Goal: Contribute content: Contribute content

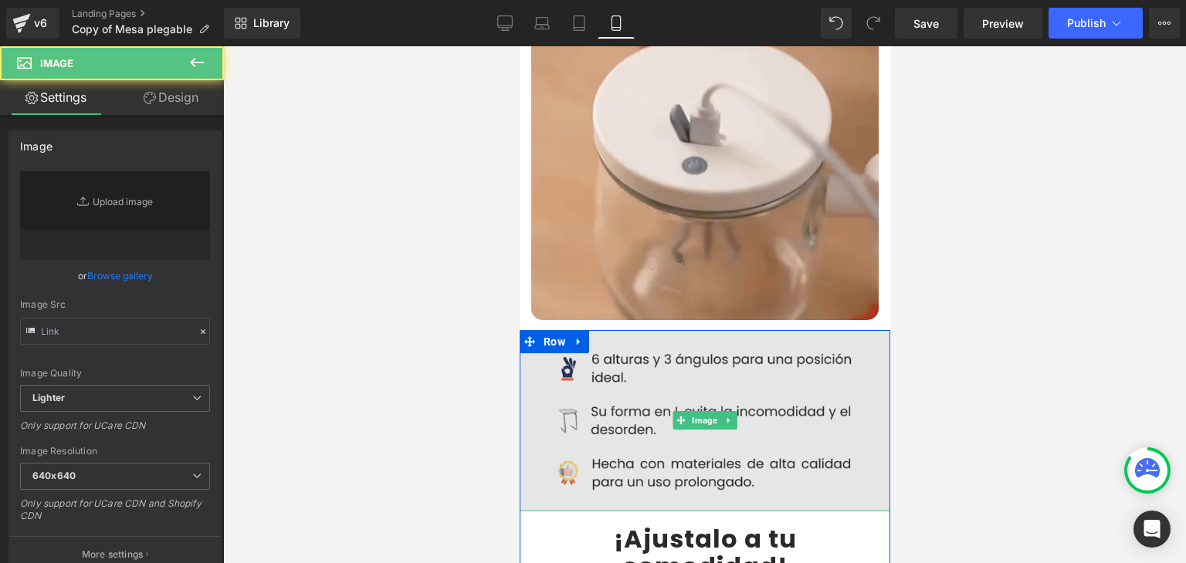
drag, startPoint x: 658, startPoint y: 350, endPoint x: 1031, endPoint y: 390, distance: 375.8
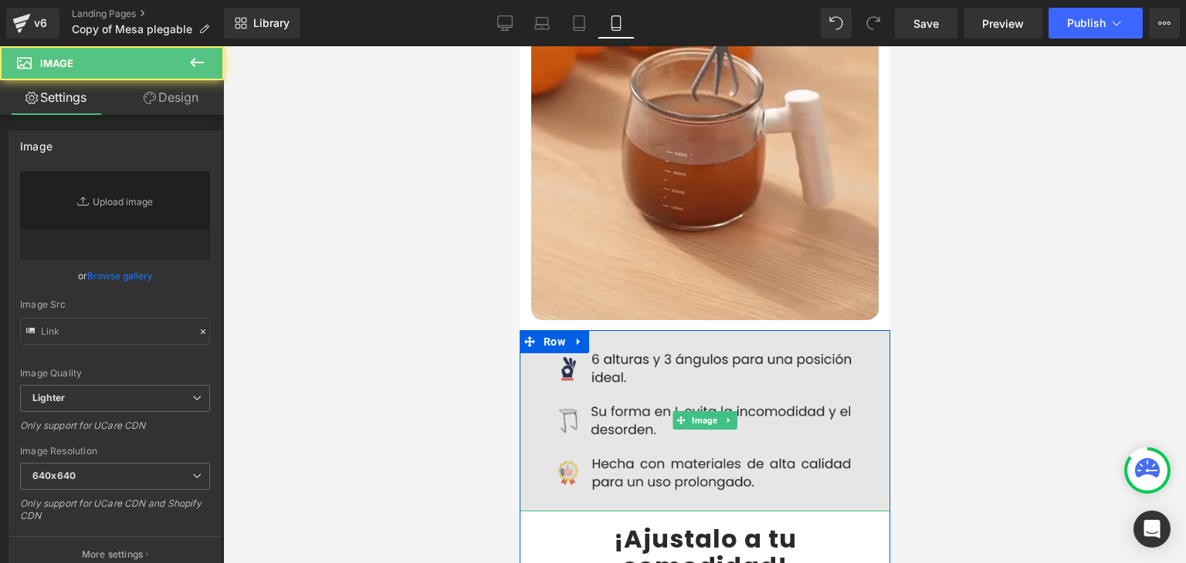
click at [658, 350] on img at bounding box center [704, 421] width 394 height 182
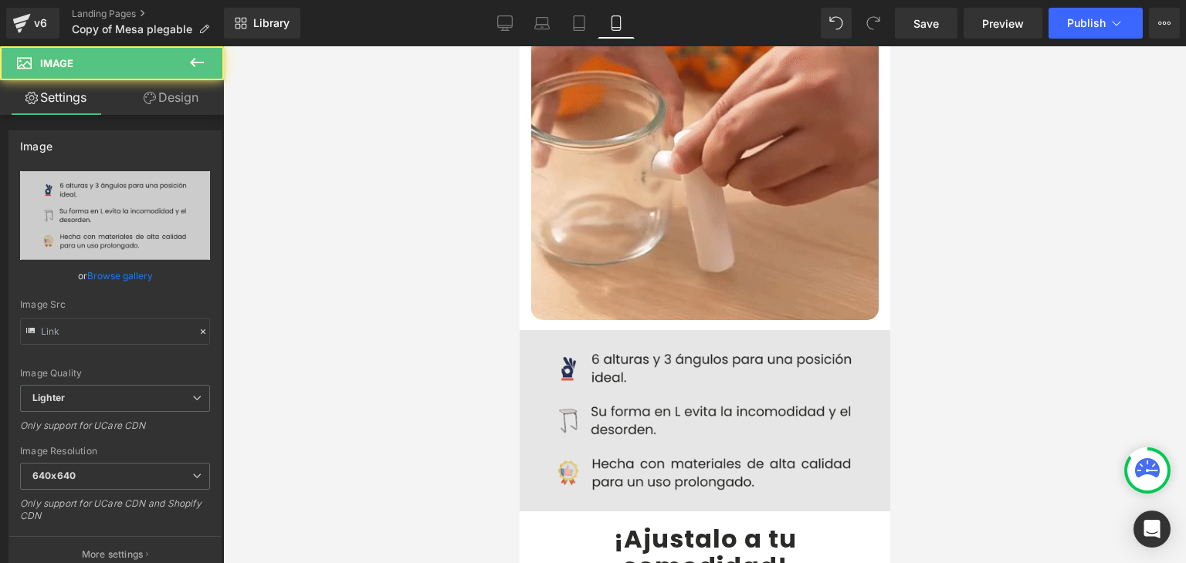
type input "[URL][DOMAIN_NAME]"
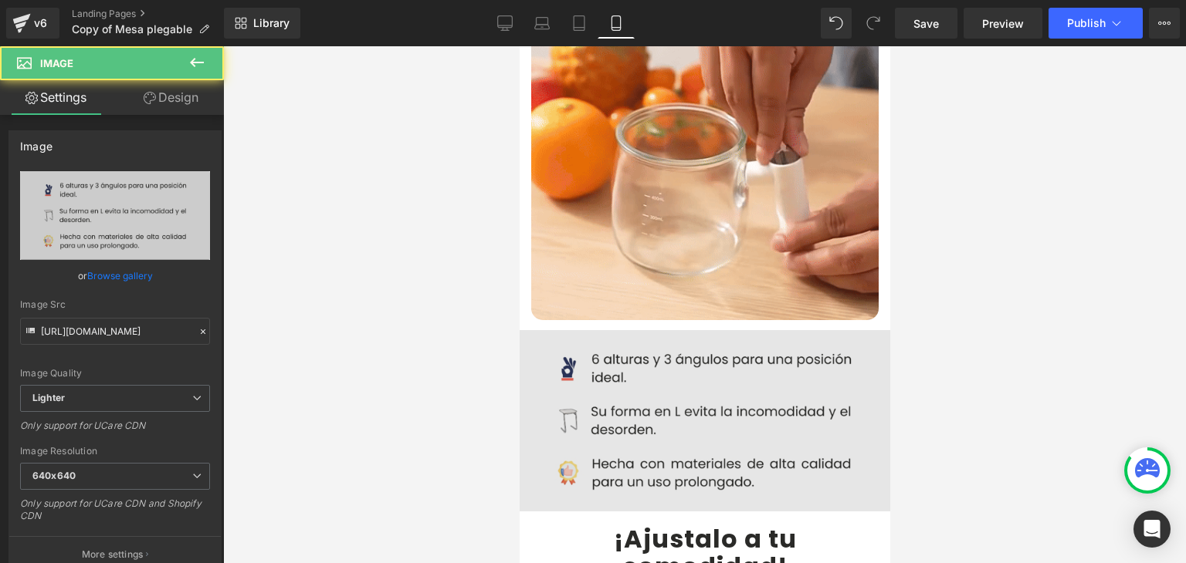
click at [620, 349] on img at bounding box center [704, 421] width 394 height 182
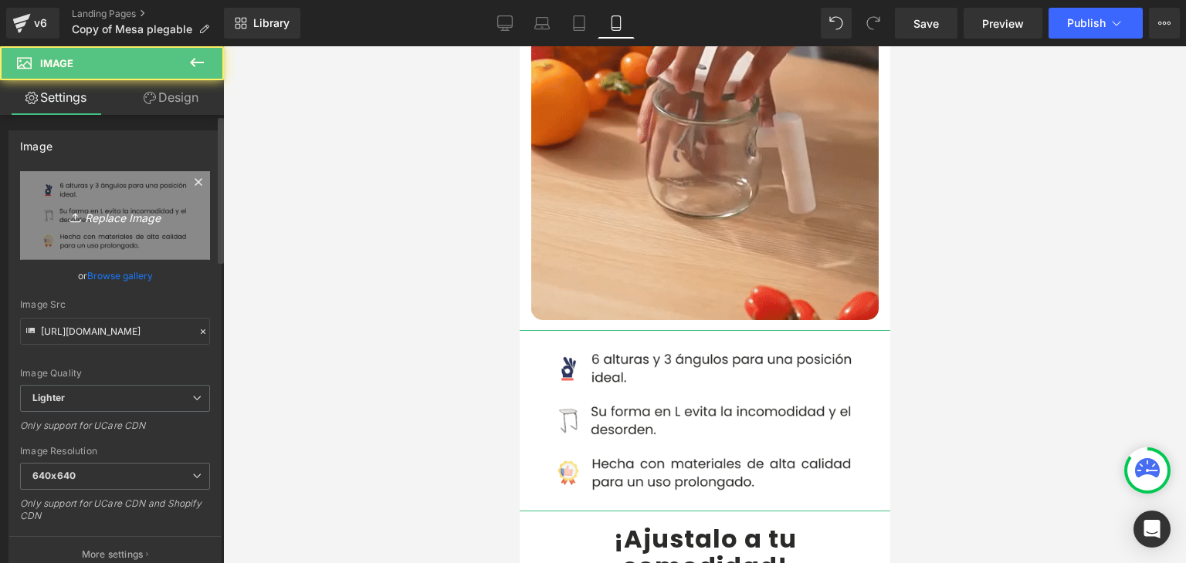
click at [80, 211] on icon at bounding box center [76, 217] width 15 height 15
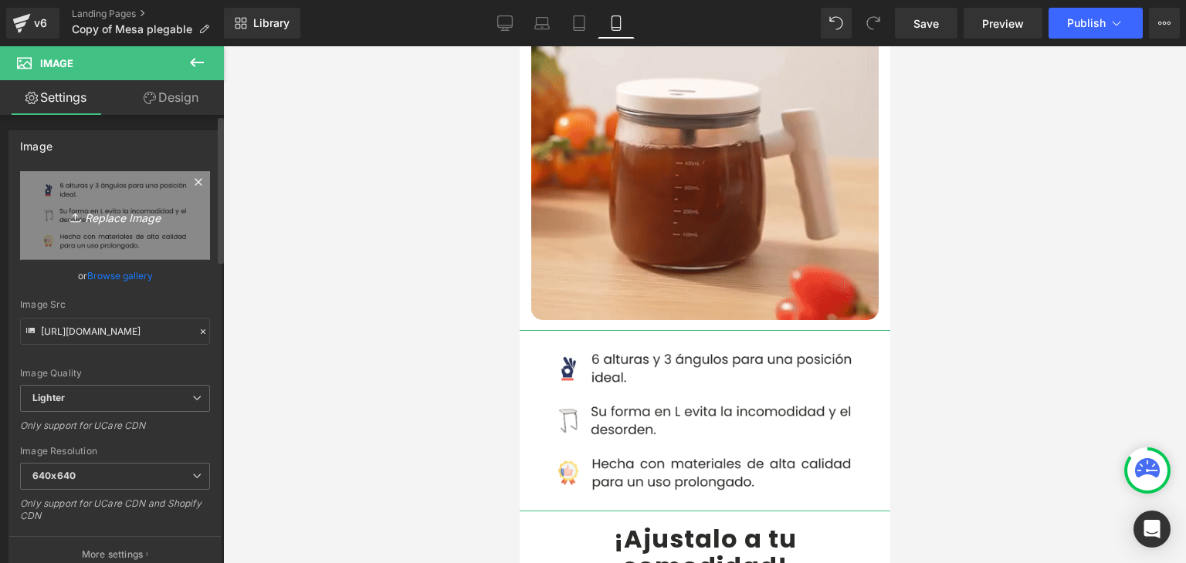
type input "C:\fakepath\Caracteristicas.webp"
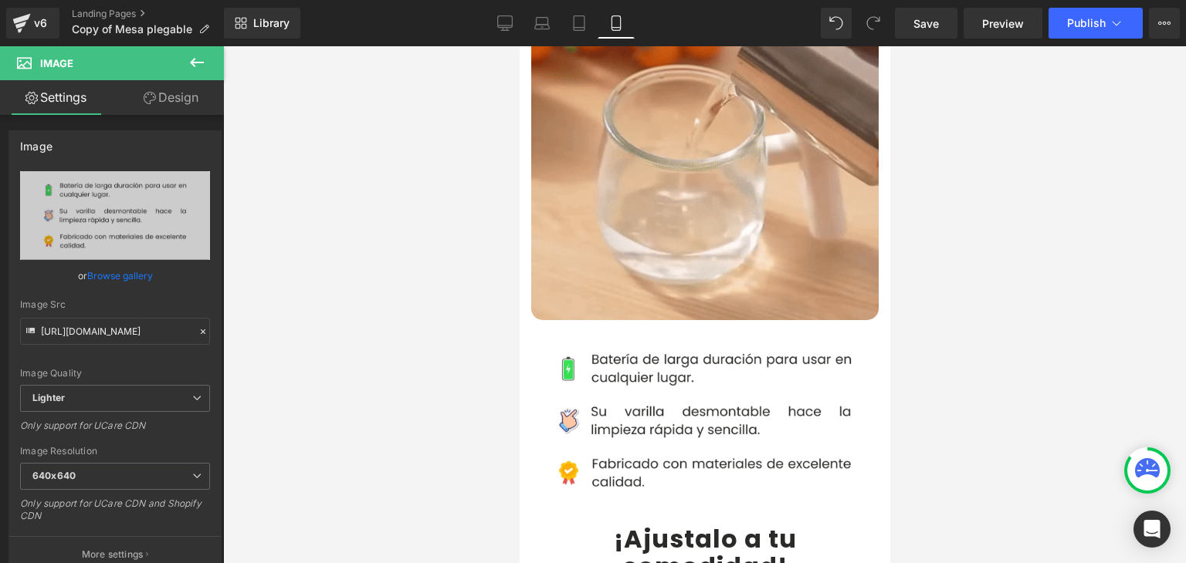
type input "[URL][DOMAIN_NAME]"
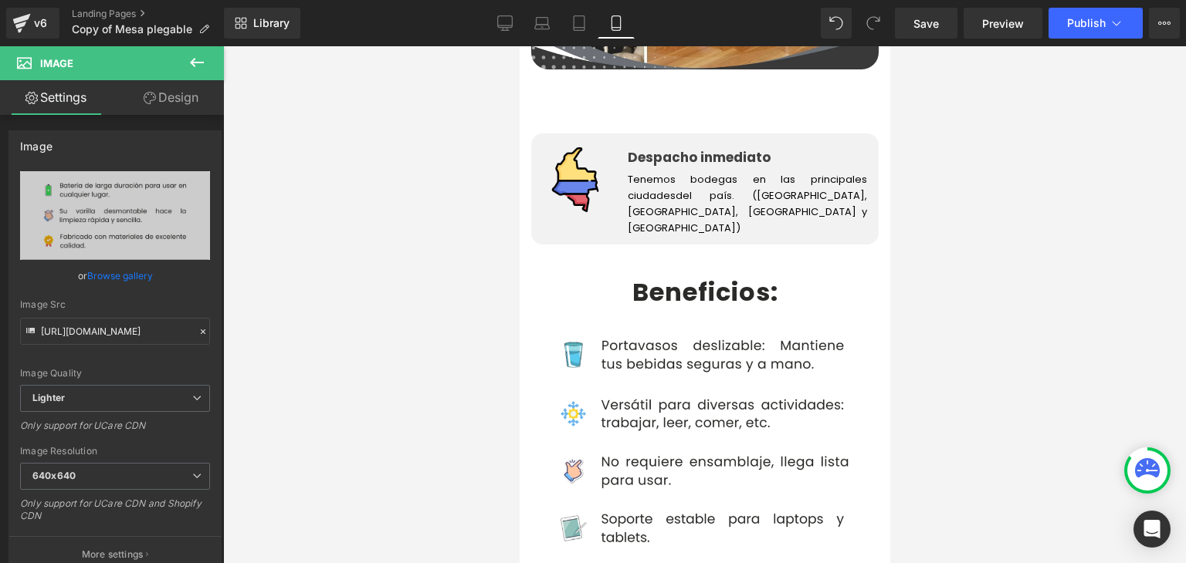
scroll to position [2779, 0]
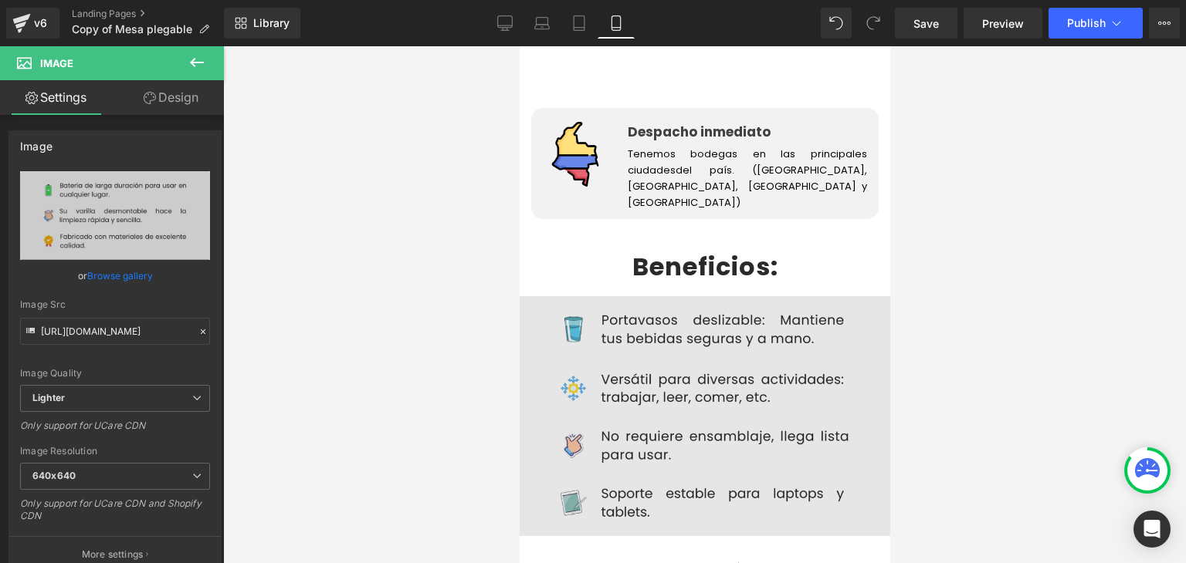
click at [640, 326] on img at bounding box center [704, 416] width 371 height 240
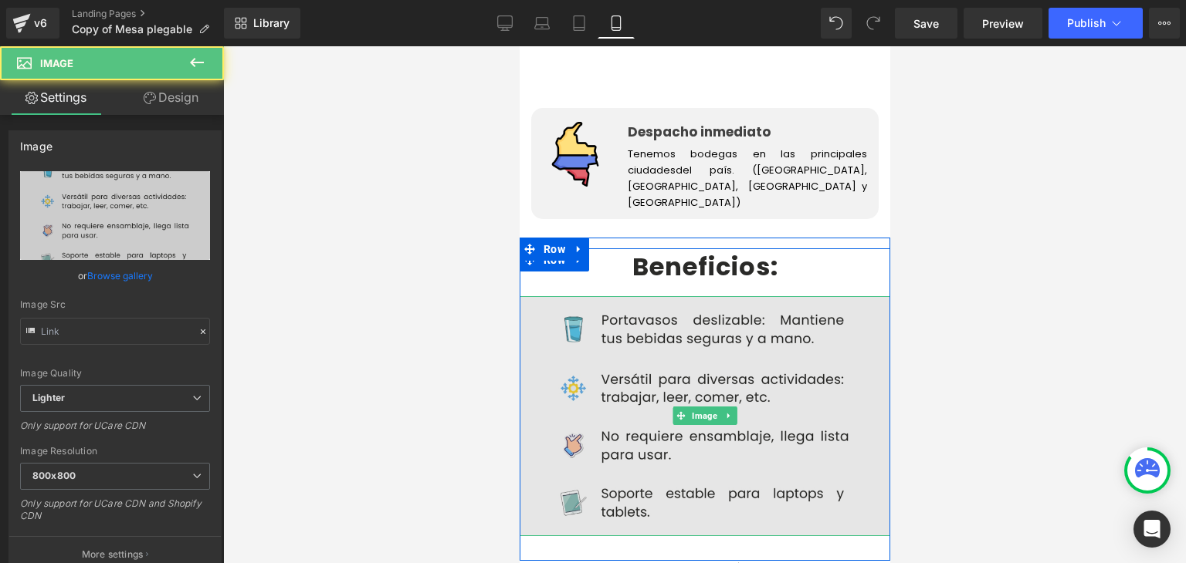
type input "[URL][DOMAIN_NAME]"
click at [644, 319] on img at bounding box center [704, 416] width 371 height 240
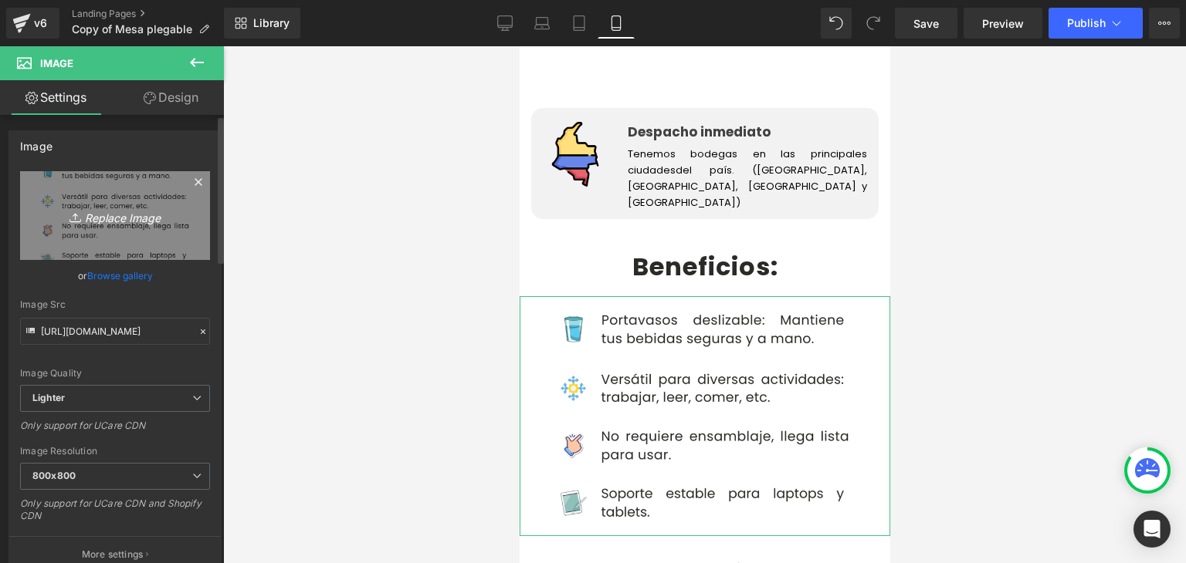
click at [80, 227] on link "Replace Image" at bounding box center [115, 215] width 190 height 89
type input "C:\fakepath\BENEFICIOS.webp"
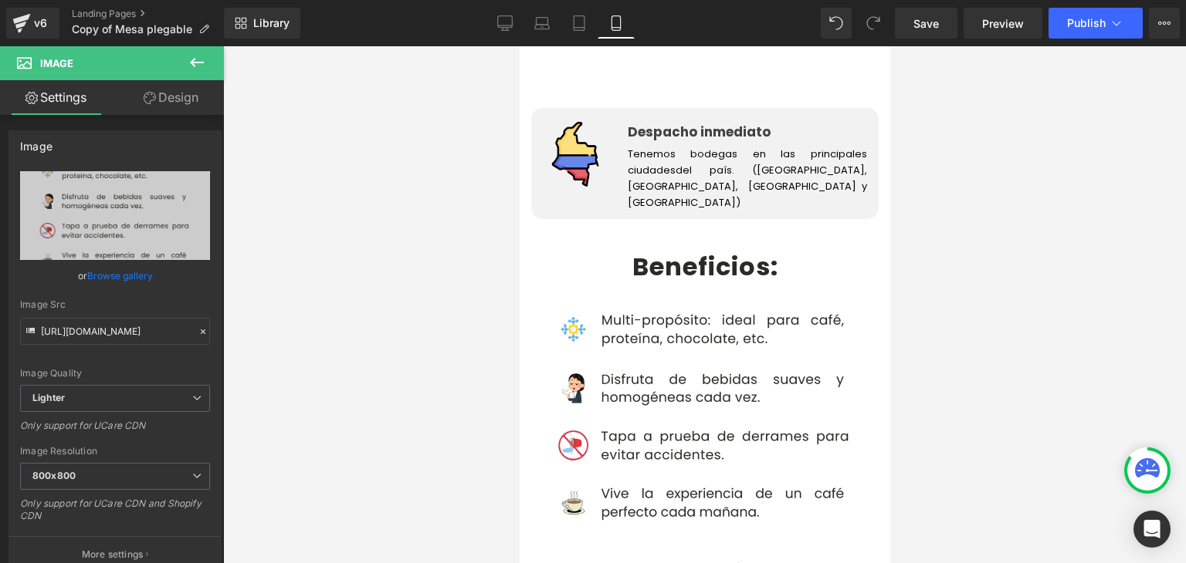
type input "[URL][DOMAIN_NAME]"
click at [1090, 27] on span "Publish" at bounding box center [1086, 23] width 39 height 12
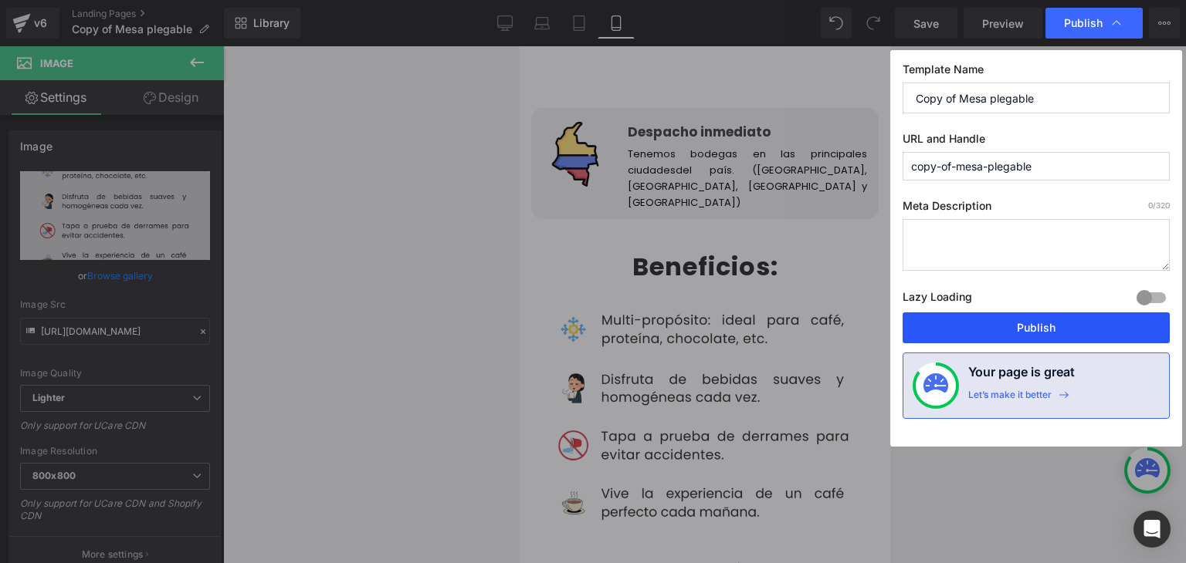
click at [1013, 324] on button "Publish" at bounding box center [1035, 328] width 267 height 31
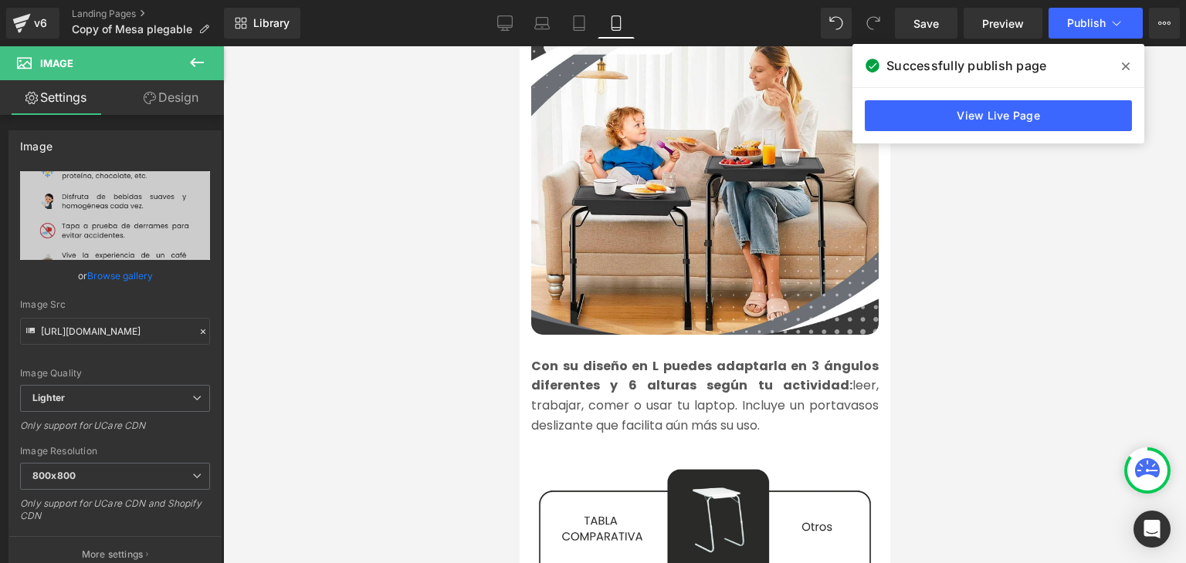
scroll to position [2084, 0]
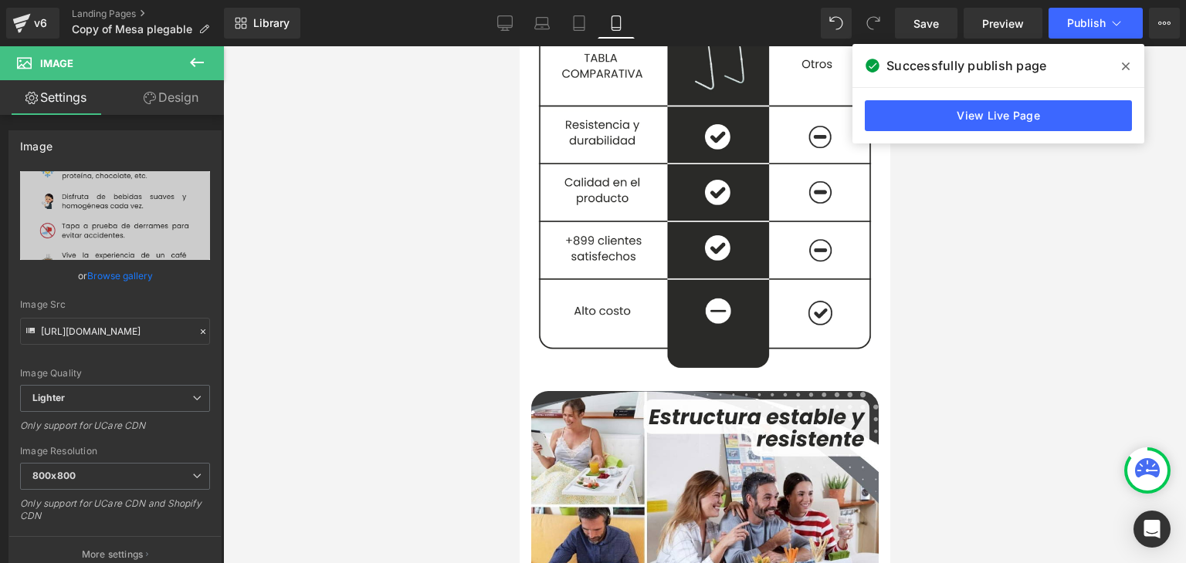
click at [1119, 62] on span at bounding box center [1125, 66] width 25 height 25
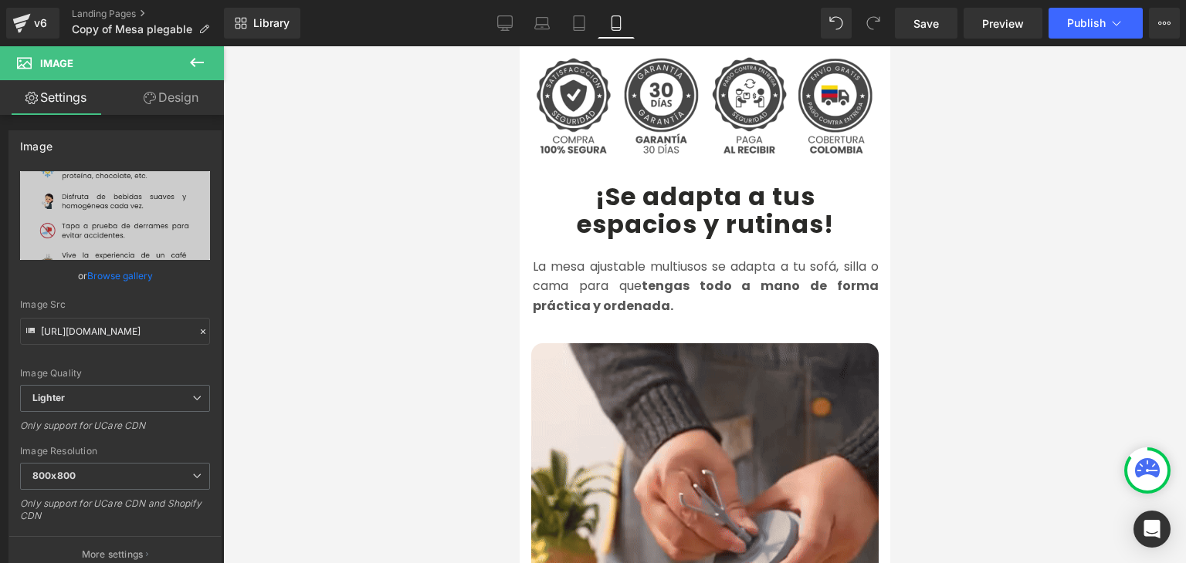
scroll to position [618, 0]
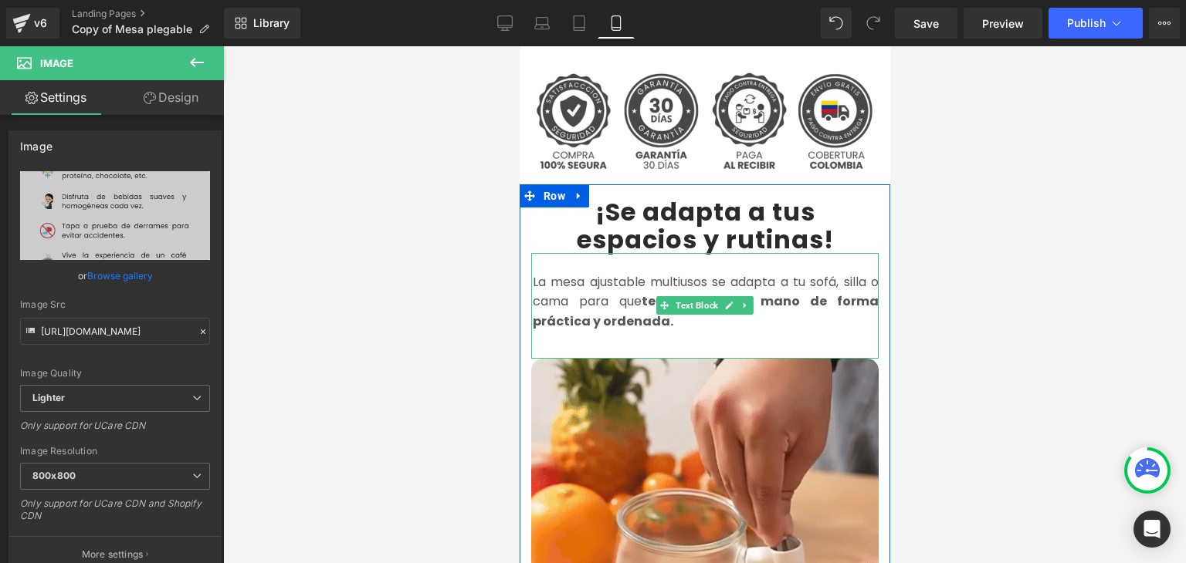
click at [558, 281] on font "La mesa ajustable multiusos se adapta a tu sofá, silla o cama para que tengas t…" at bounding box center [705, 301] width 346 height 57
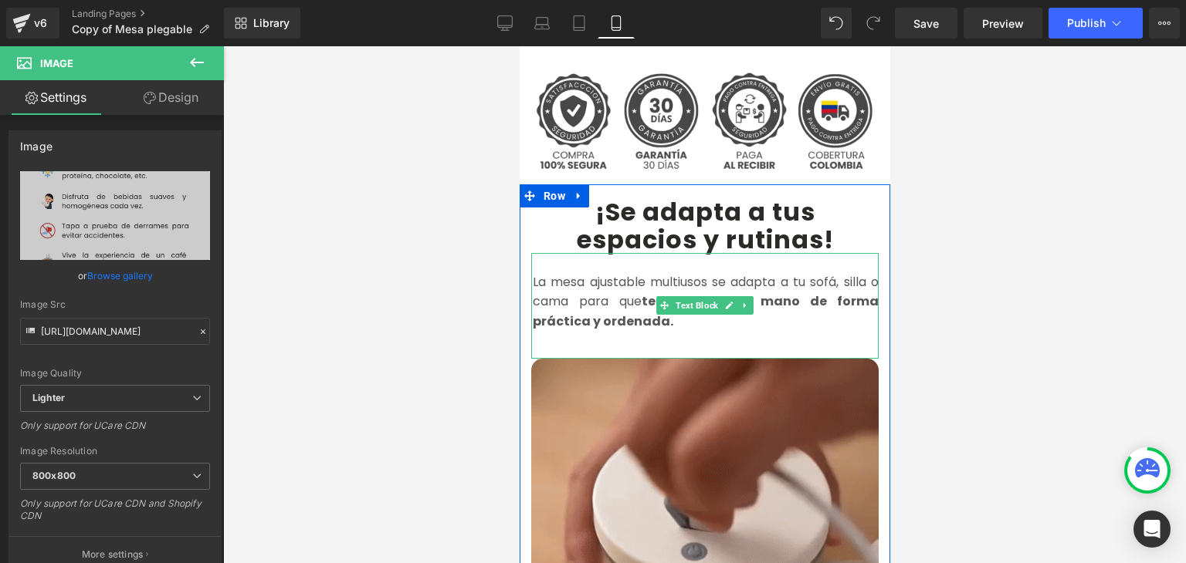
click at [558, 281] on font "La mesa ajustable multiusos se adapta a tu sofá, silla o cama para que tengas t…" at bounding box center [705, 301] width 346 height 57
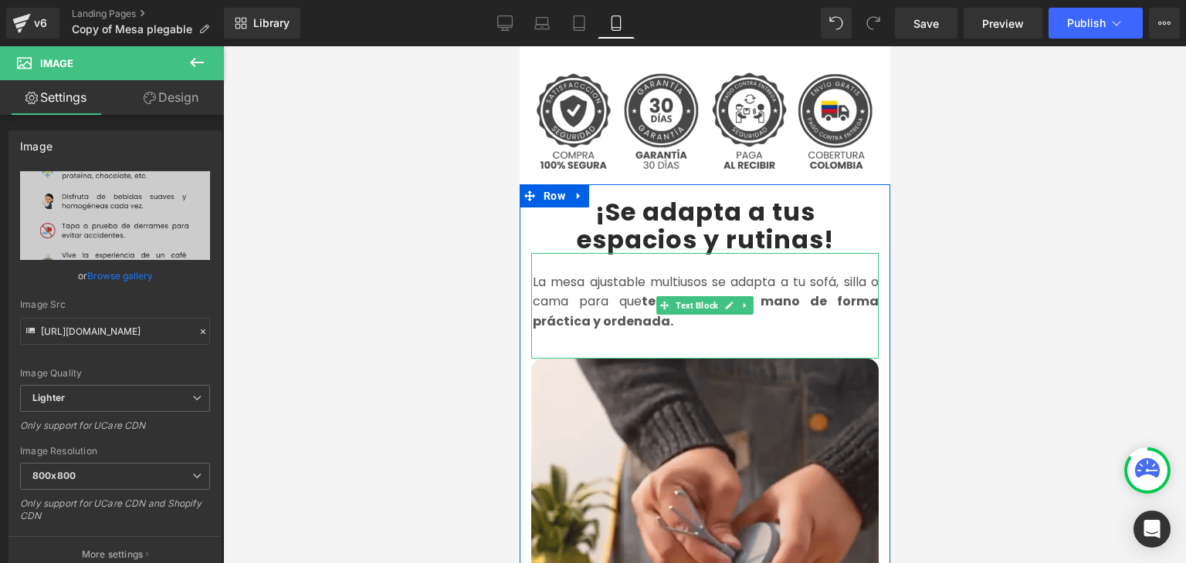
click at [558, 281] on font "La mesa ajustable multiusos se adapta a tu sofá, silla o cama para que tengas t…" at bounding box center [705, 301] width 346 height 57
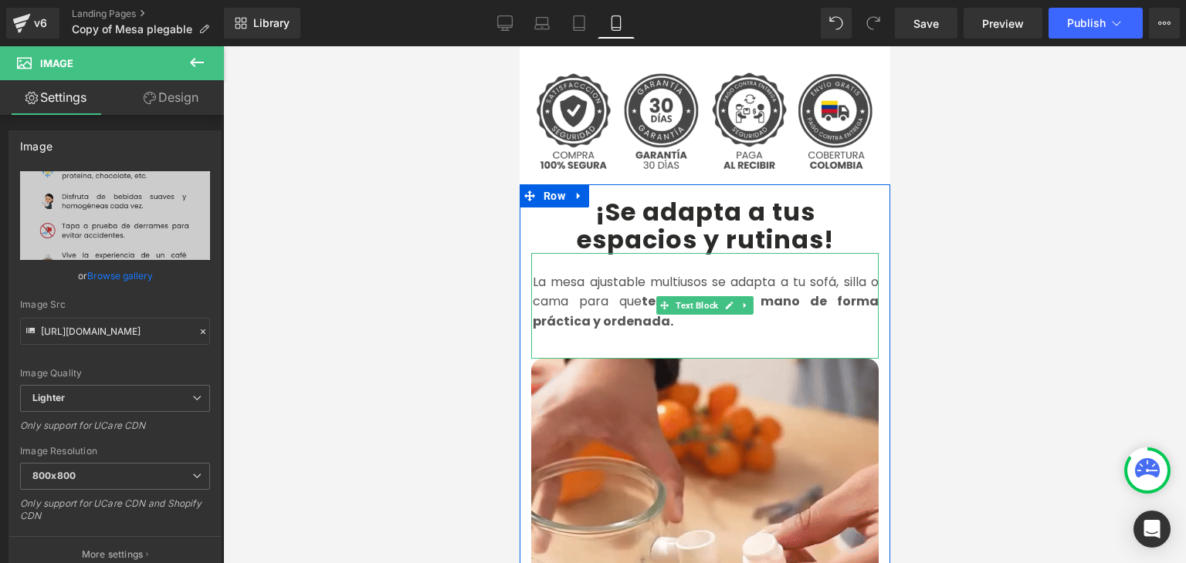
click at [558, 281] on font "La mesa ajustable multiusos se adapta a tu sofá, silla o cama para que tengas t…" at bounding box center [705, 301] width 346 height 57
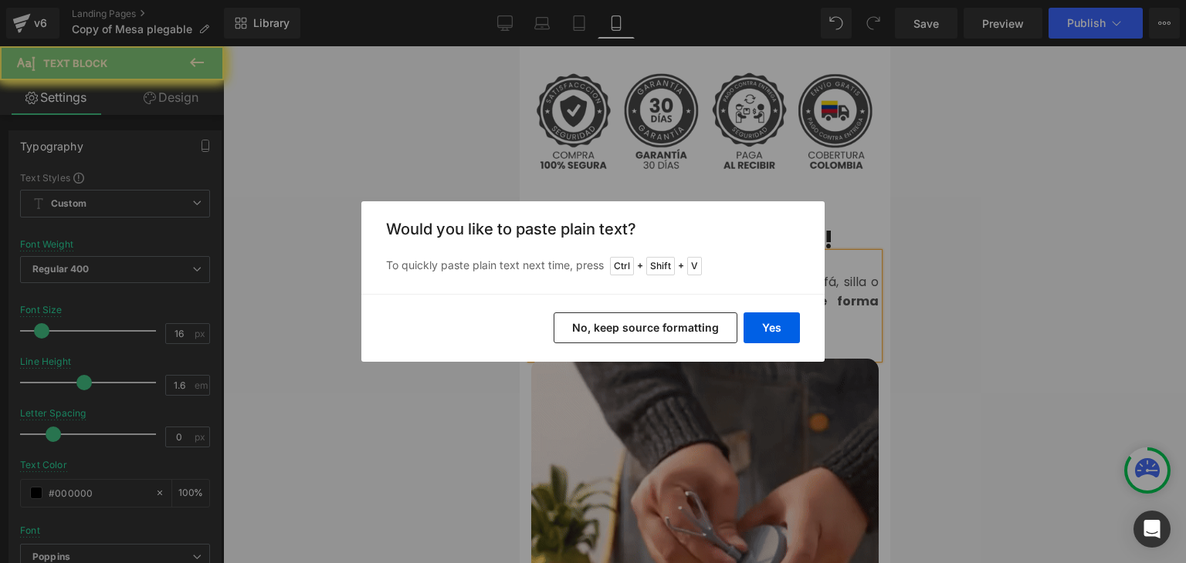
click at [769, 327] on button "Yes" at bounding box center [771, 328] width 56 height 31
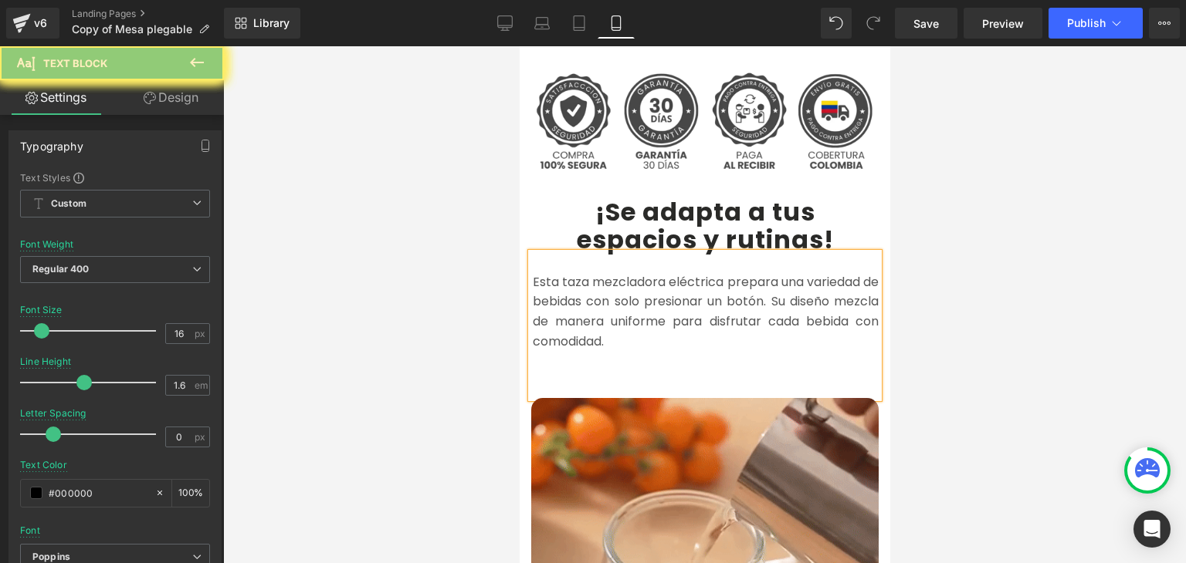
click at [584, 351] on p at bounding box center [705, 361] width 346 height 20
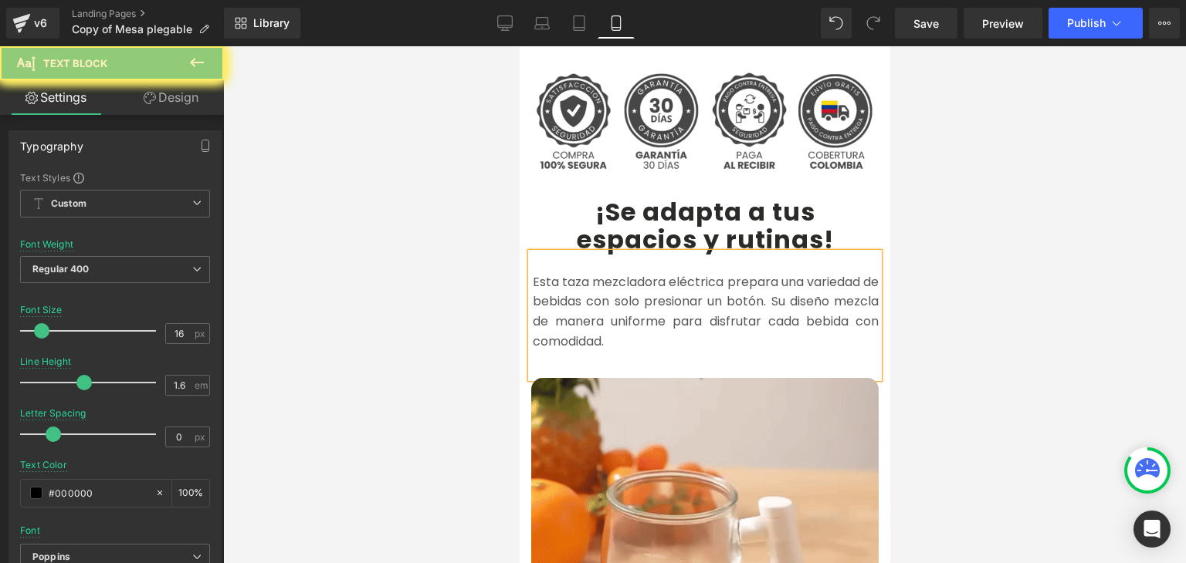
drag, startPoint x: 685, startPoint y: 320, endPoint x: 807, endPoint y: 279, distance: 128.2
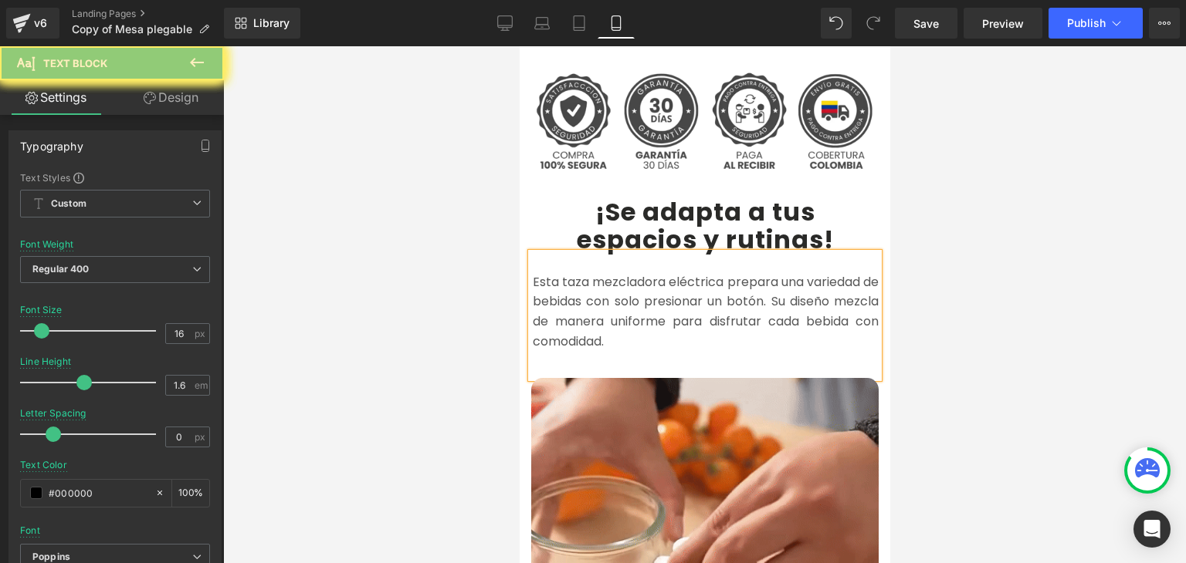
click at [810, 280] on p "Esta taza mezcladora eléctrica prepara una variedad de bebidas con solo presion…" at bounding box center [705, 311] width 346 height 79
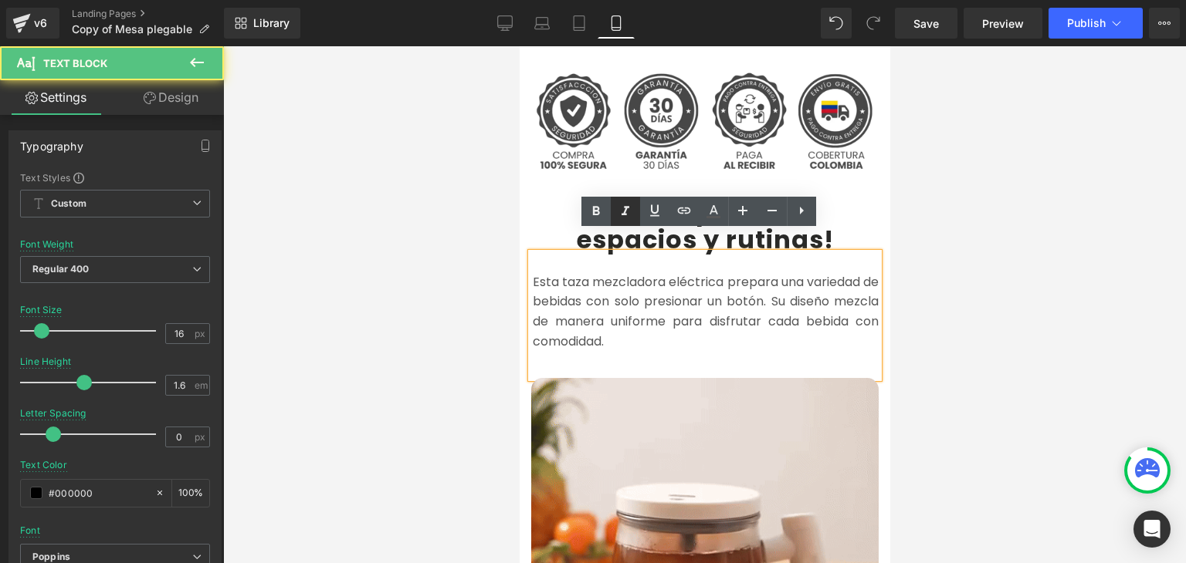
click at [598, 212] on icon at bounding box center [596, 210] width 7 height 9
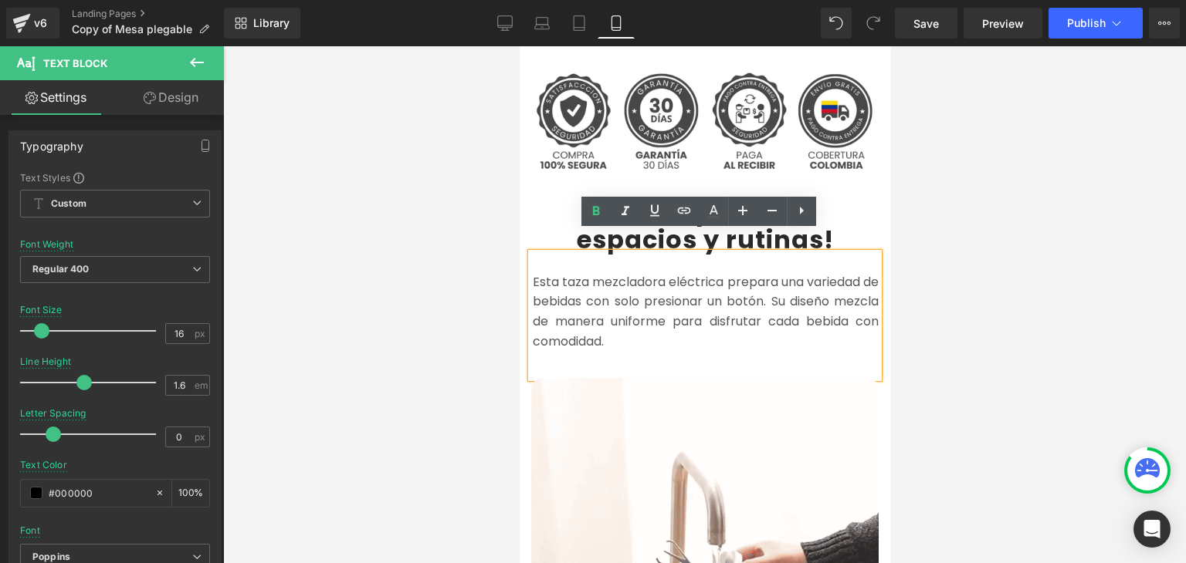
click at [1007, 200] on div at bounding box center [704, 304] width 963 height 517
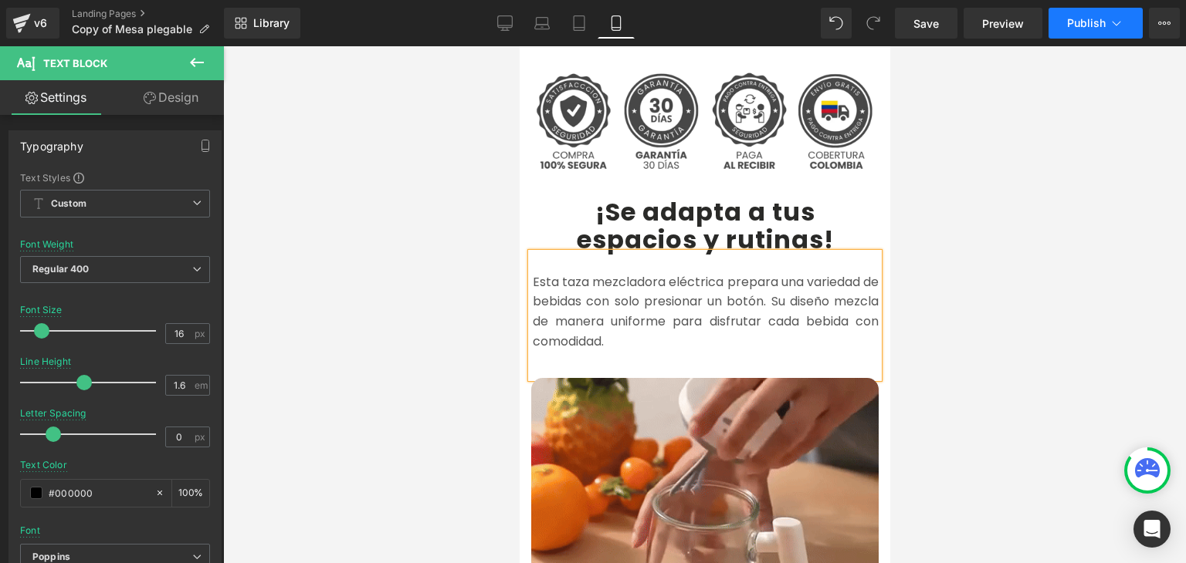
click at [1100, 17] on span "Publish" at bounding box center [1086, 23] width 39 height 12
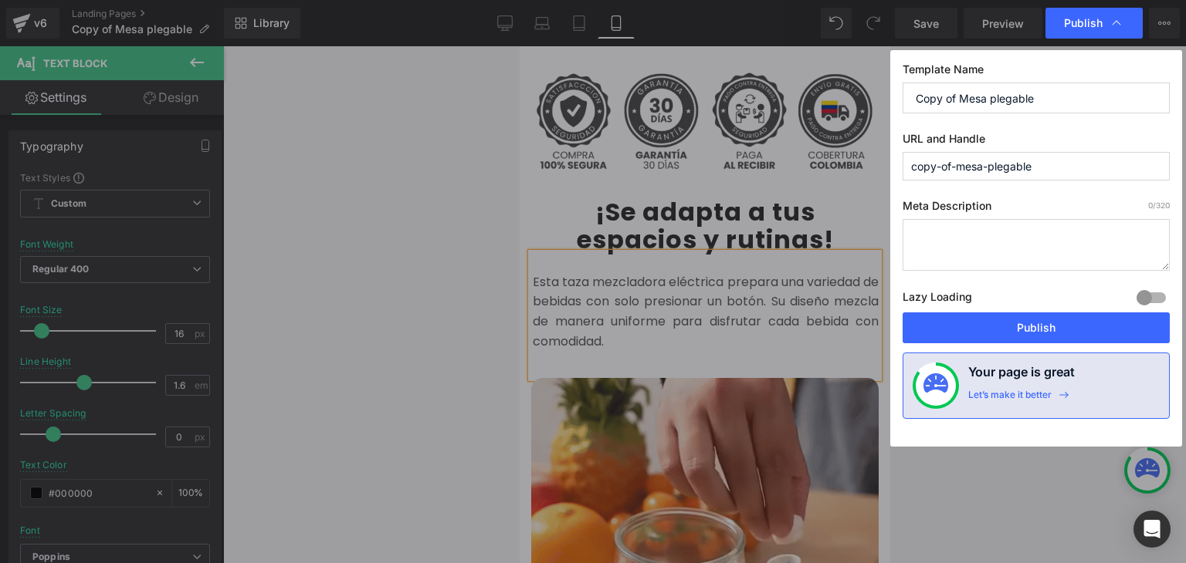
click at [1025, 323] on button "Publish" at bounding box center [1035, 328] width 267 height 31
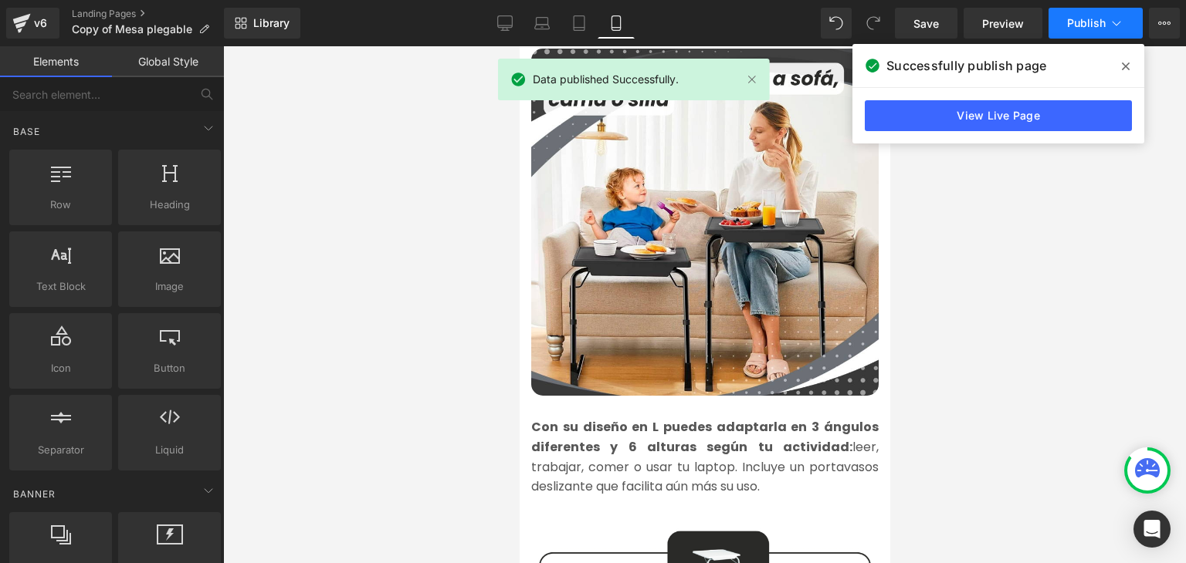
scroll to position [1621, 0]
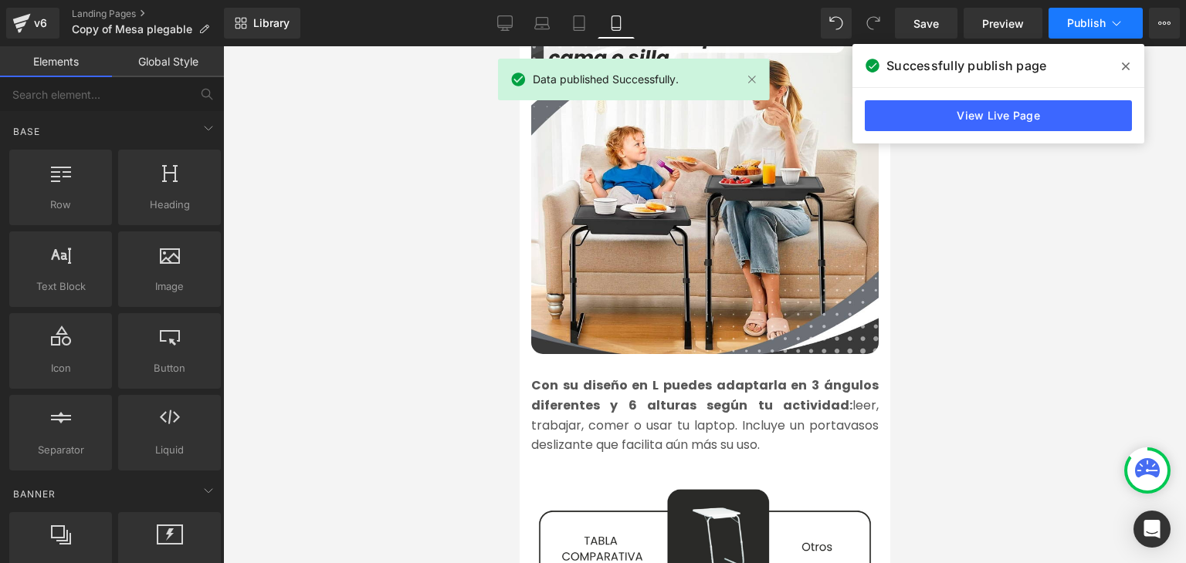
click at [631, 391] on strong "Con su diseño en L puedes adaptarla en 3 ángulos diferentes y 6 alturas según t…" at bounding box center [703, 396] width 347 height 38
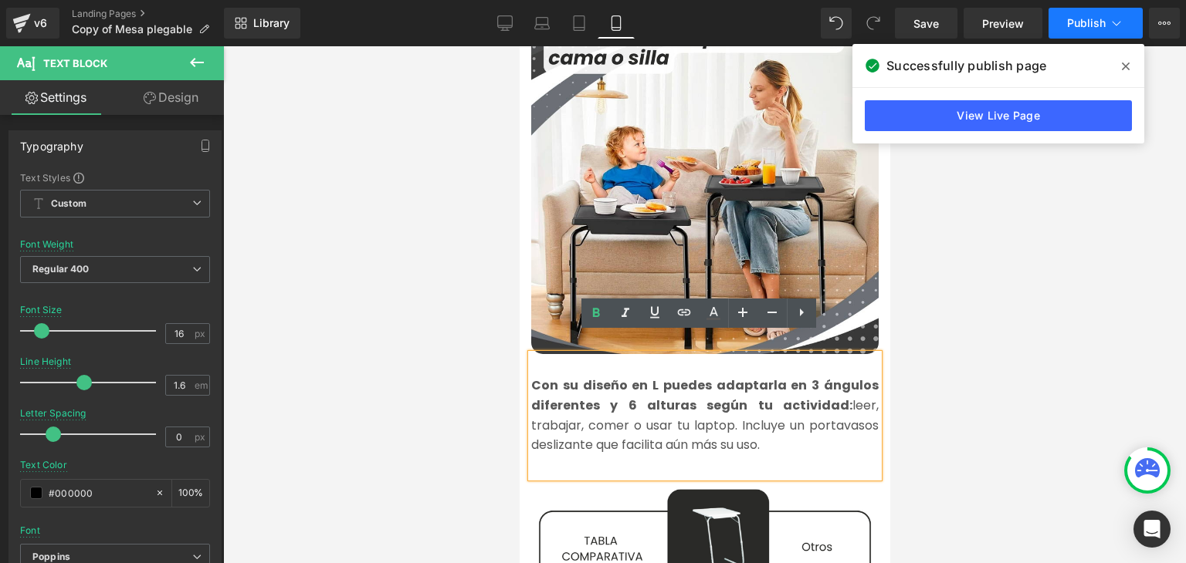
click at [548, 377] on strong "Con su diseño en L puedes adaptarla en 3 ángulos diferentes y 6 alturas según t…" at bounding box center [703, 396] width 347 height 38
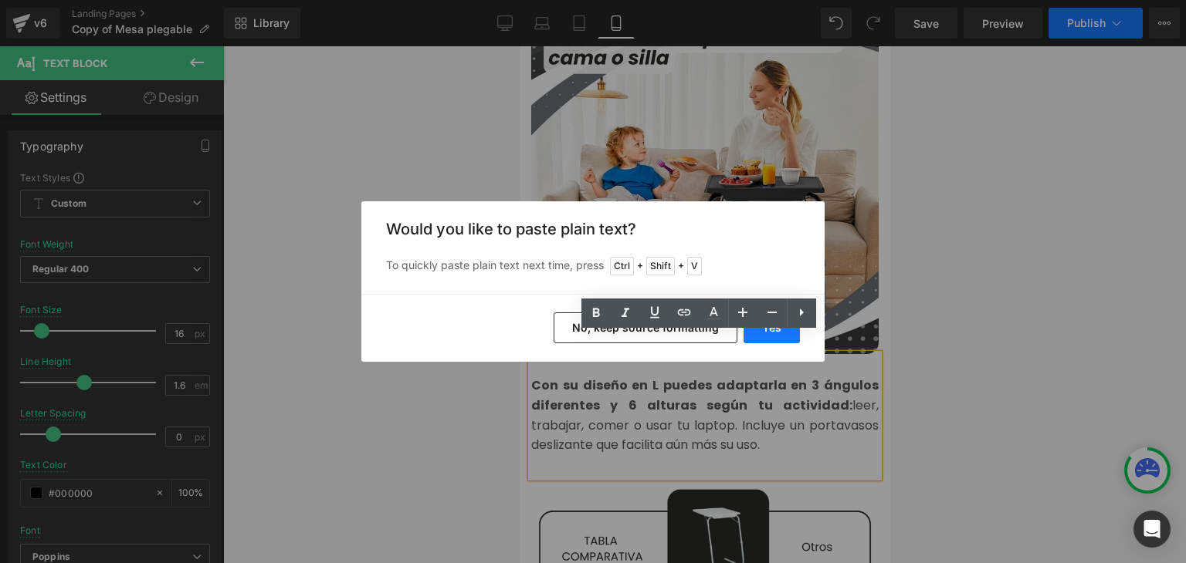
click at [758, 331] on button "Yes" at bounding box center [771, 328] width 56 height 31
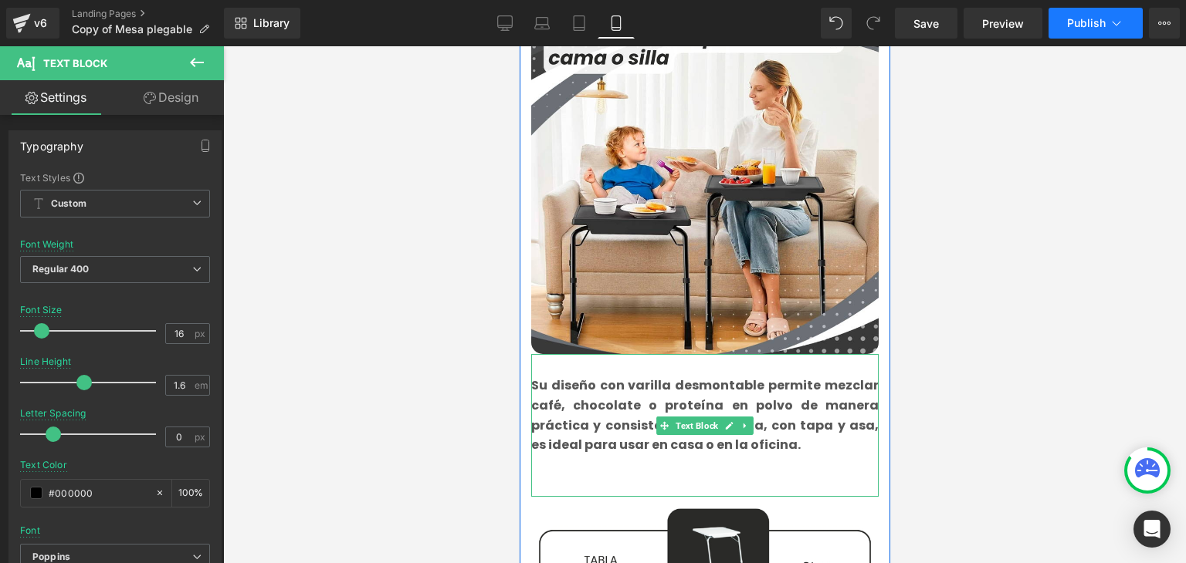
click at [580, 459] on div "Su diseño con varilla desmontable permite mezclar café, chocolate o proteína en…" at bounding box center [703, 425] width 347 height 143
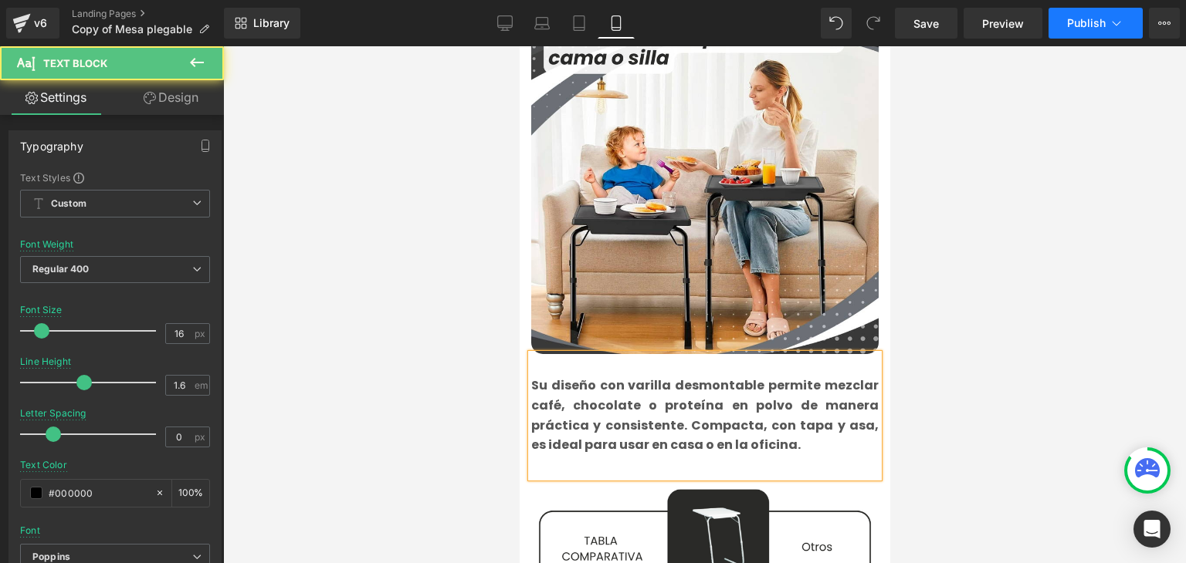
click at [575, 401] on b "Su diseño con varilla desmontable permite mezclar café, chocolate o proteína en…" at bounding box center [703, 415] width 347 height 77
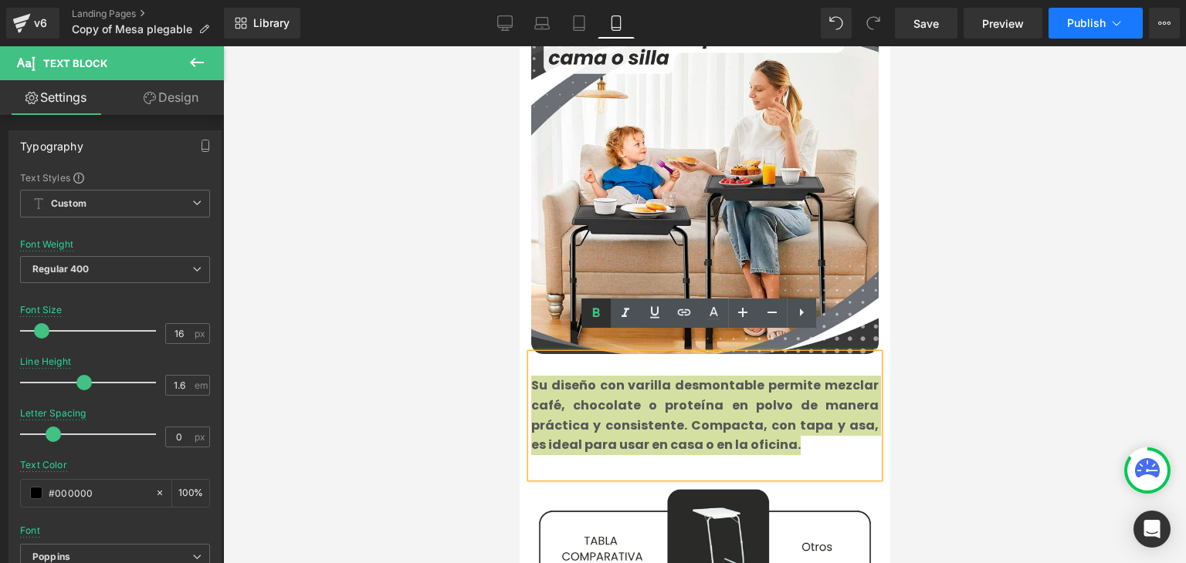
click at [602, 316] on icon at bounding box center [596, 313] width 19 height 19
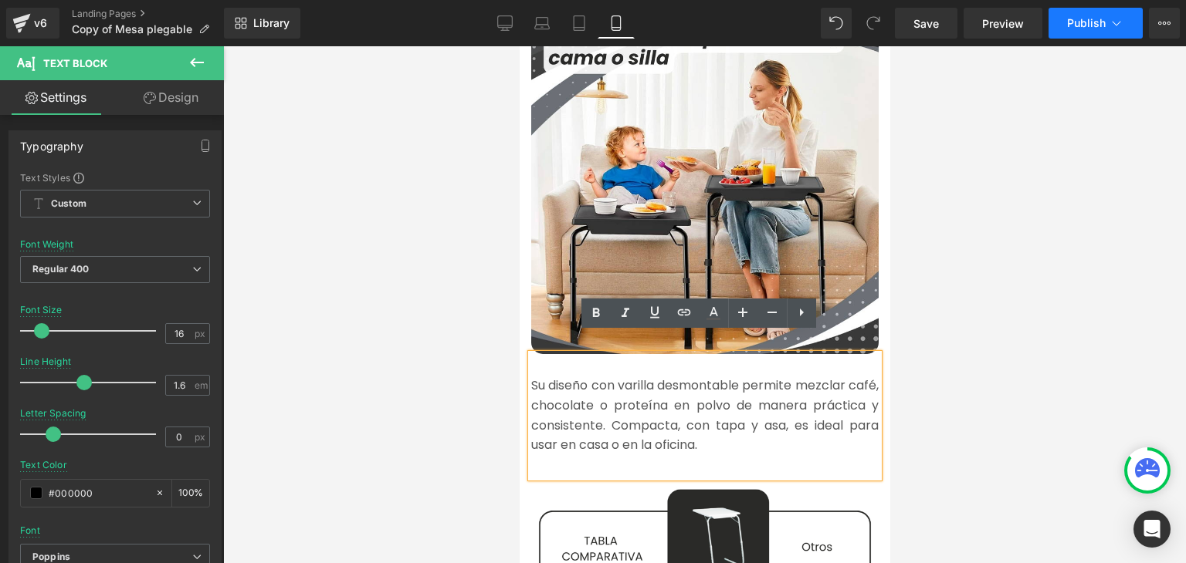
click at [600, 384] on font "Su diseño con varilla desmontable permite mezclar café, chocolate o proteína en…" at bounding box center [703, 415] width 347 height 77
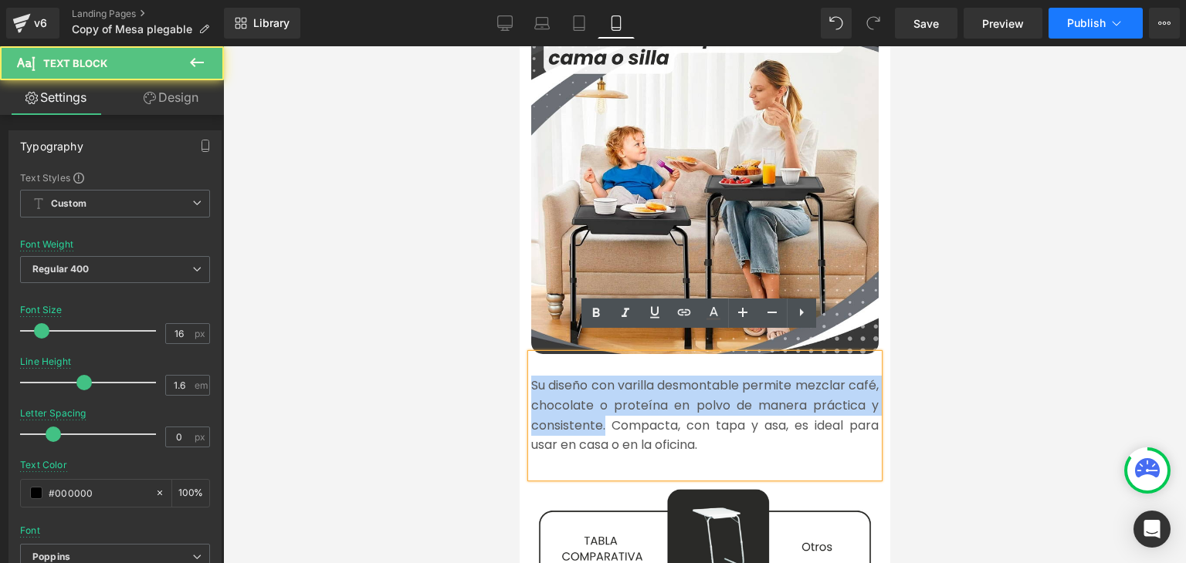
drag, startPoint x: 609, startPoint y: 407, endPoint x: 525, endPoint y: 367, distance: 92.9
click at [530, 377] on font "Su diseño con varilla desmontable permite mezclar café, chocolate o proteína en…" at bounding box center [703, 415] width 347 height 77
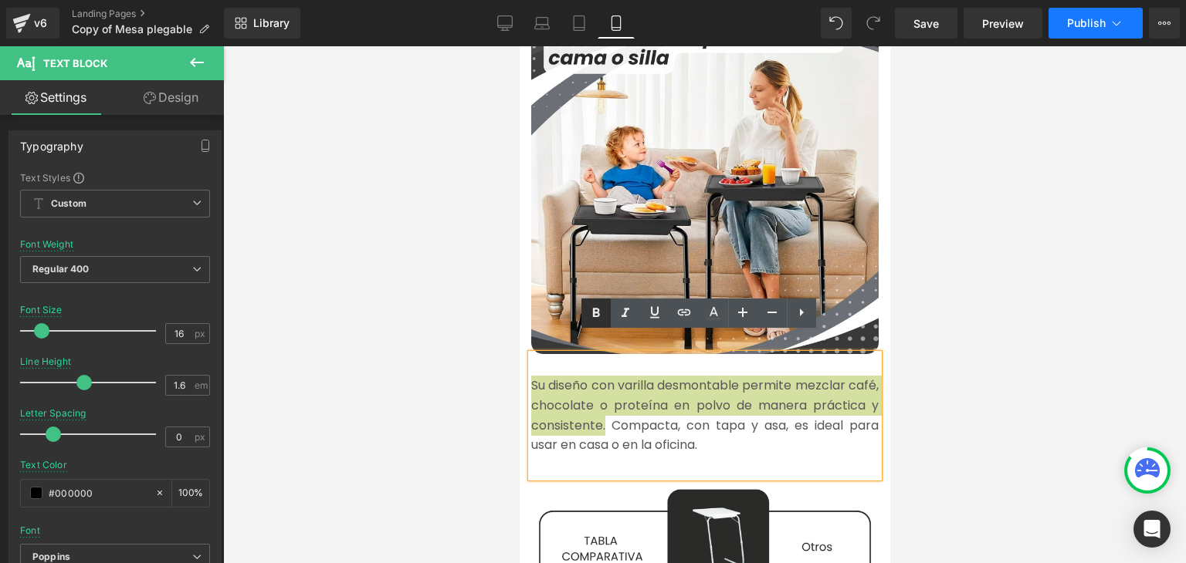
drag, startPoint x: 593, startPoint y: 316, endPoint x: 898, endPoint y: 323, distance: 305.7
click at [594, 316] on icon at bounding box center [596, 312] width 7 height 9
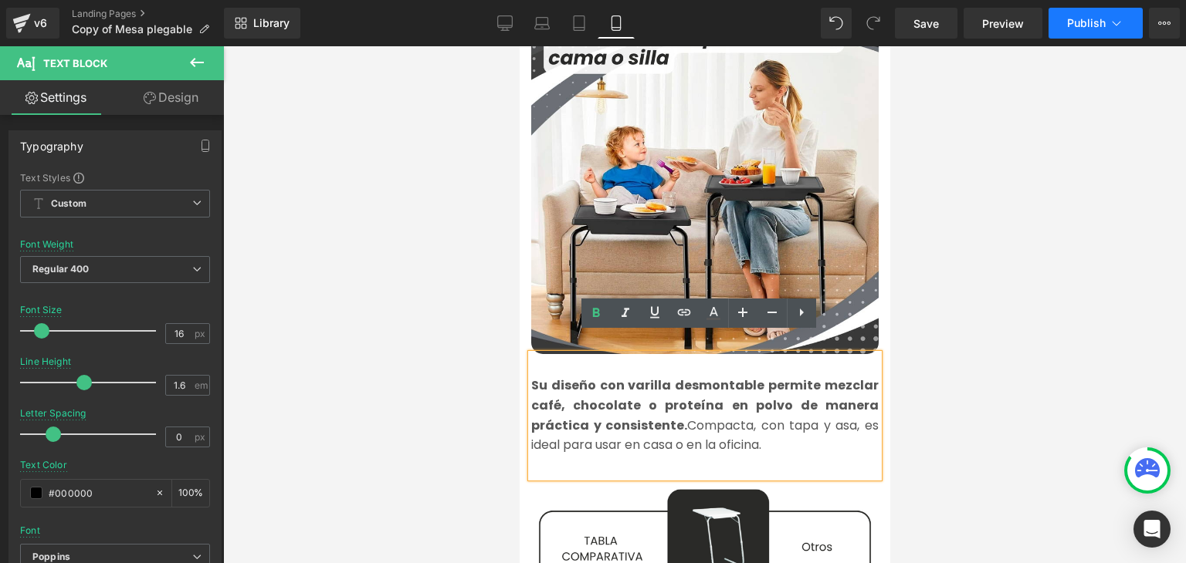
click at [936, 320] on div at bounding box center [704, 304] width 963 height 517
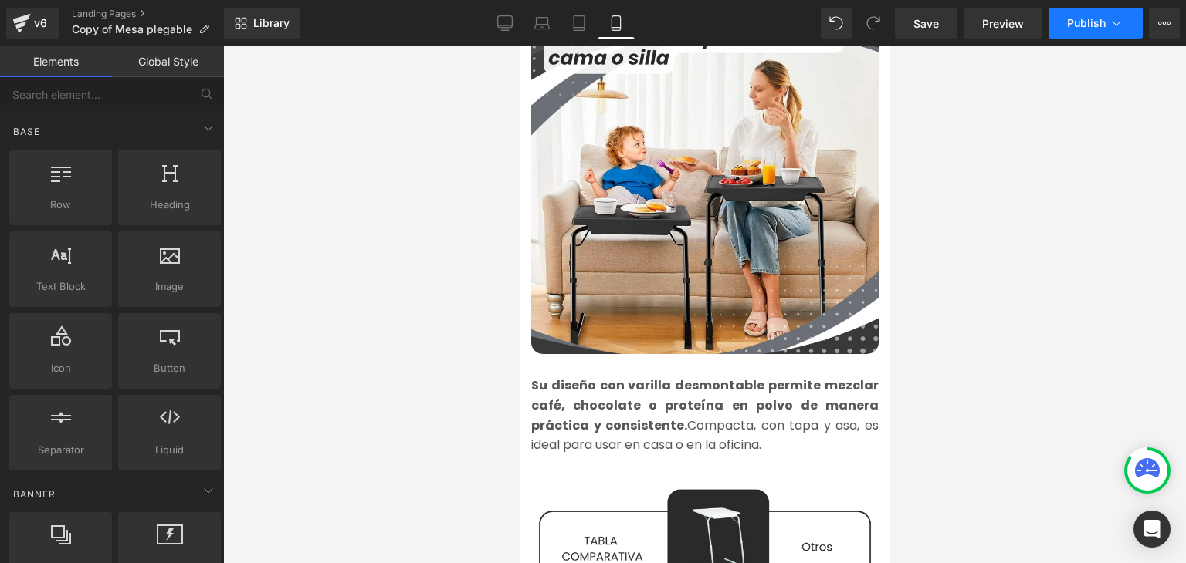
click at [1078, 32] on button "Publish" at bounding box center [1095, 23] width 94 height 31
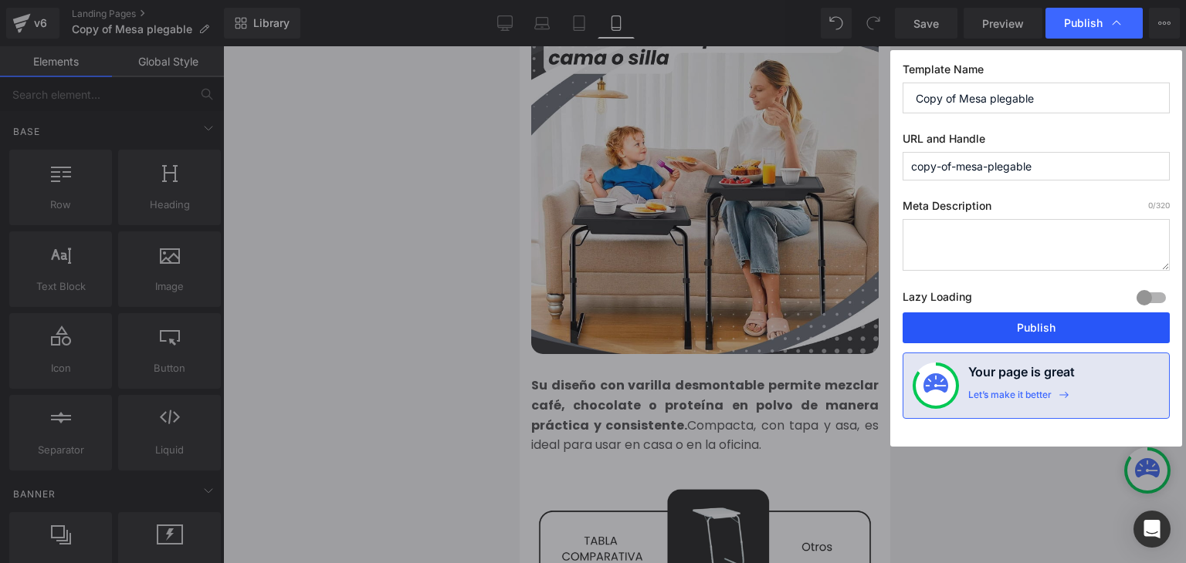
click at [1044, 319] on button "Publish" at bounding box center [1035, 328] width 267 height 31
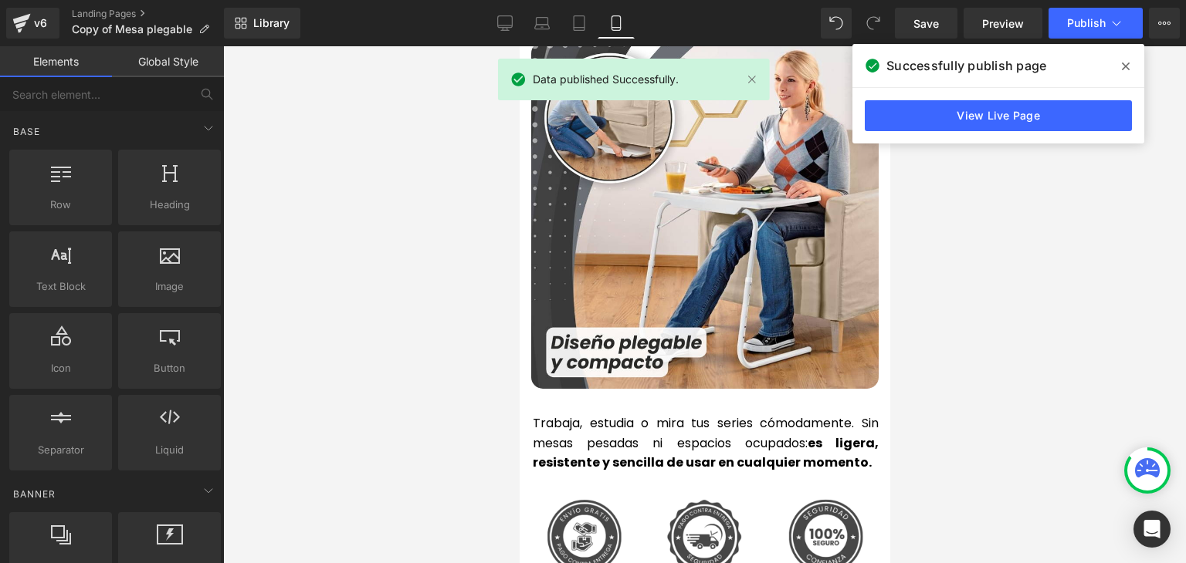
scroll to position [3396, 0]
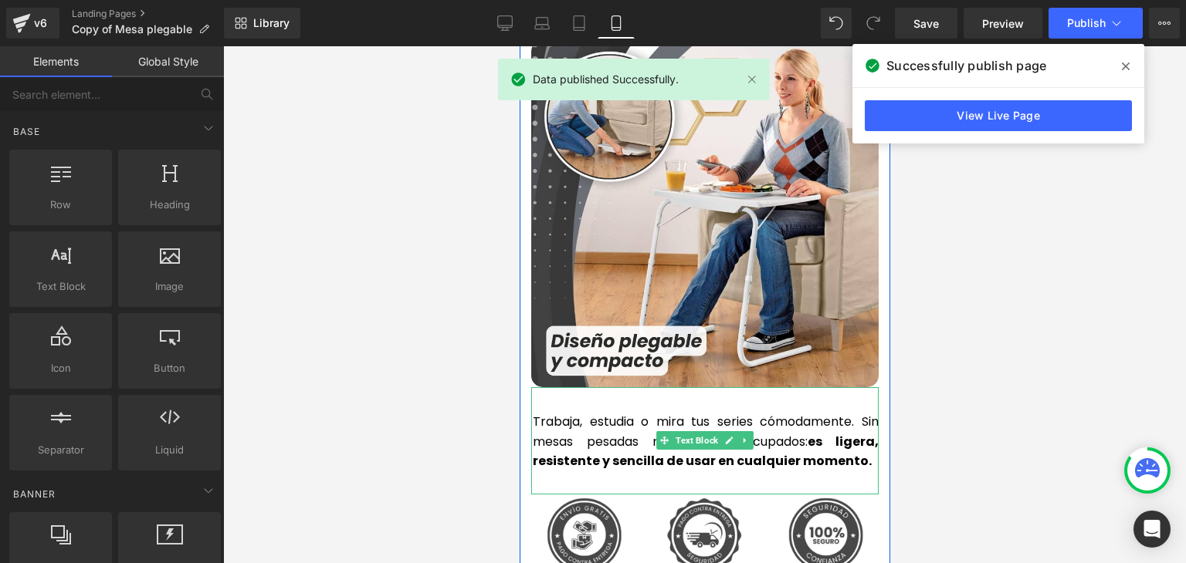
click at [597, 412] on p "Trabaja, estudia o mira tus series cómodamente. Sin mesas pesadas ni espacios o…" at bounding box center [705, 441] width 346 height 59
click at [594, 412] on p "Trabaja, estudia o mira tus series cómodamente. Sin mesas pesadas ni espacios o…" at bounding box center [705, 441] width 346 height 59
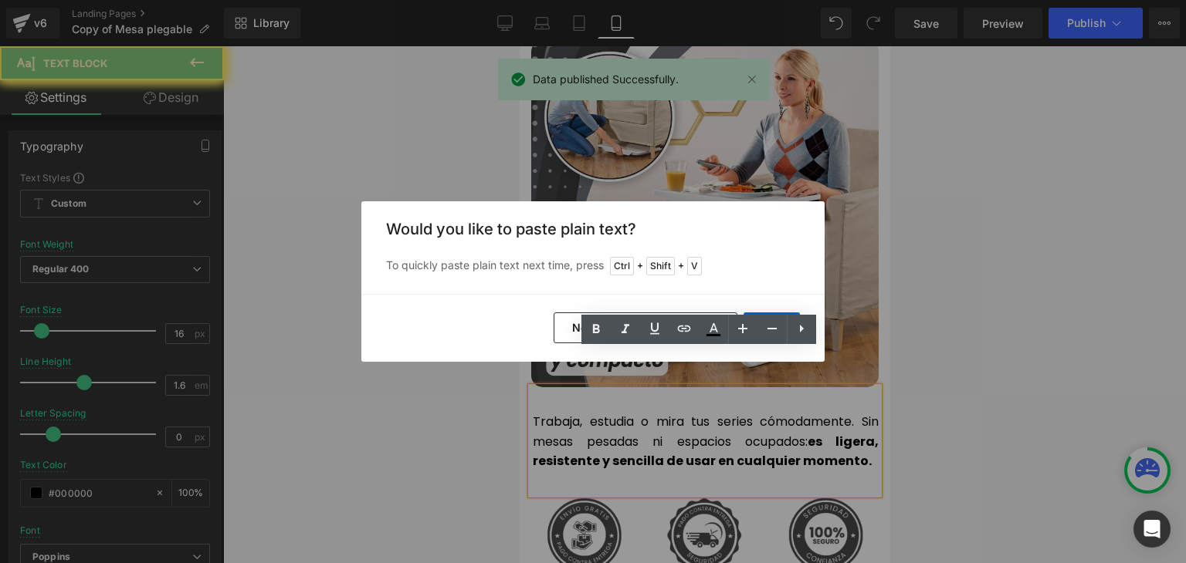
click at [950, 263] on div "Back to Library Insert Would you like to paste plain text? To quickly paste pla…" at bounding box center [593, 281] width 1186 height 563
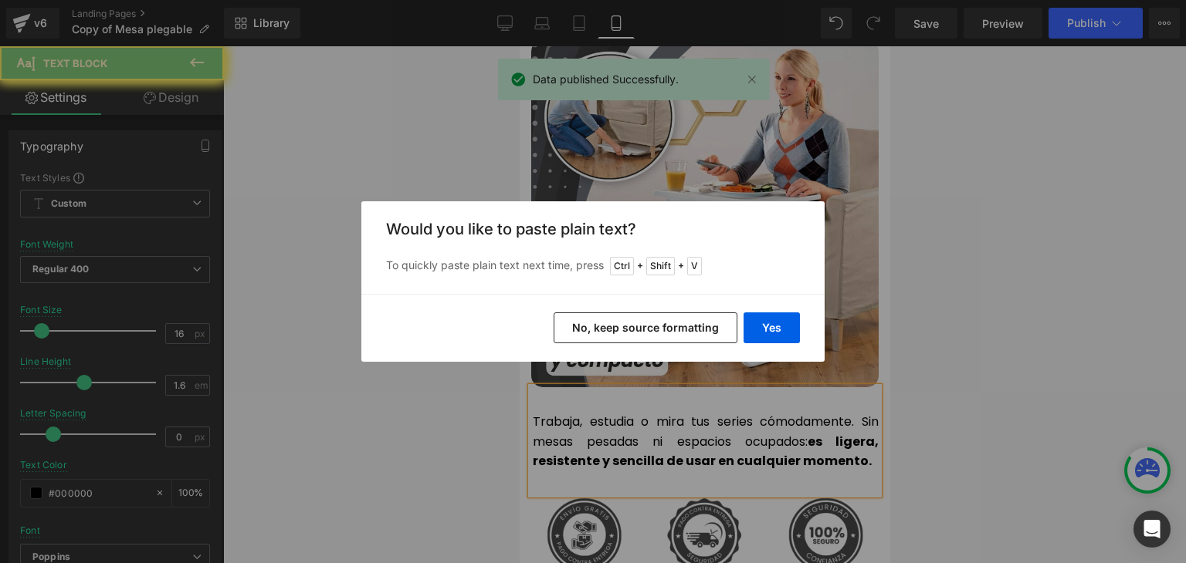
click at [614, 408] on div "Back to Library Insert Would you like to paste plain text? To quickly paste pla…" at bounding box center [593, 281] width 1186 height 563
click at [621, 391] on div "Back to Library Insert Would you like to paste plain text? To quickly paste pla…" at bounding box center [593, 281] width 1186 height 563
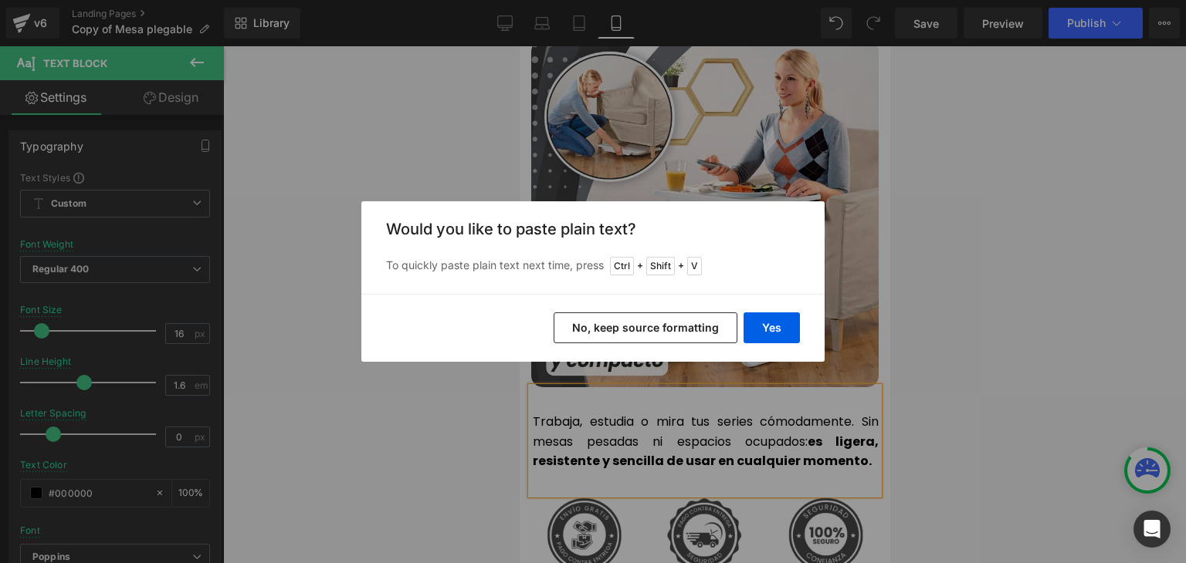
click at [624, 387] on div "Back to Library Insert Would you like to paste plain text? To quickly paste pla…" at bounding box center [593, 281] width 1186 height 563
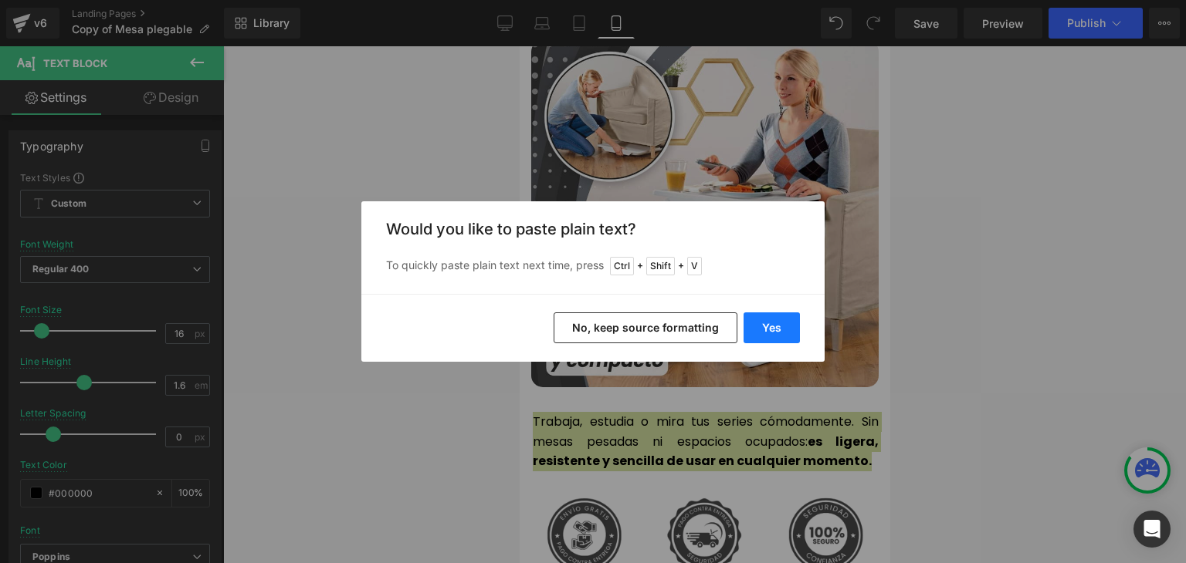
click at [767, 328] on button "Yes" at bounding box center [771, 328] width 56 height 31
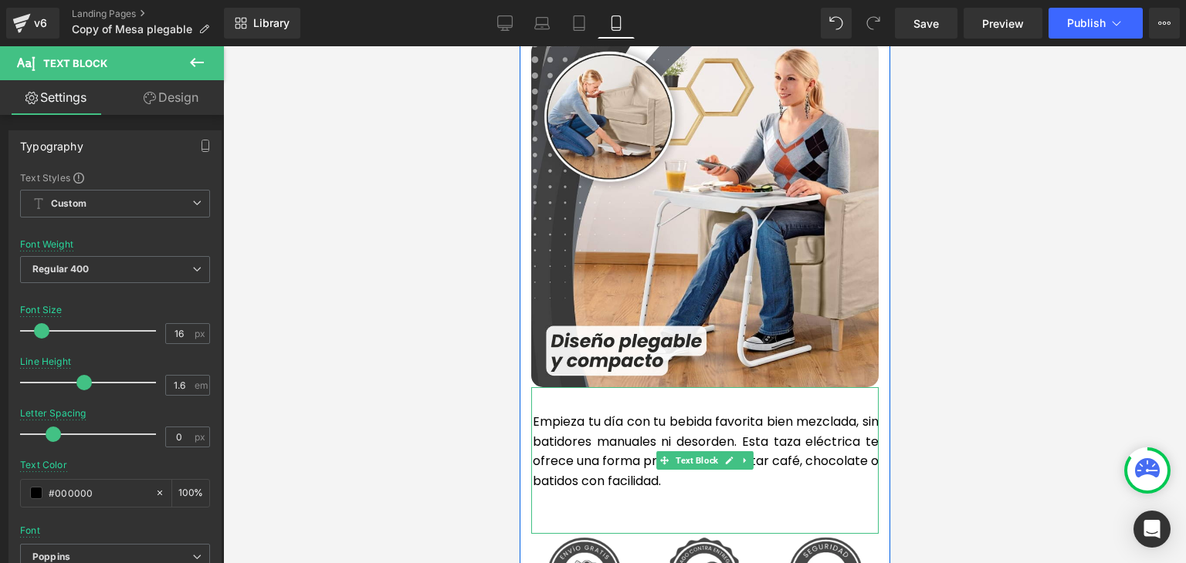
click at [558, 491] on p at bounding box center [705, 501] width 346 height 20
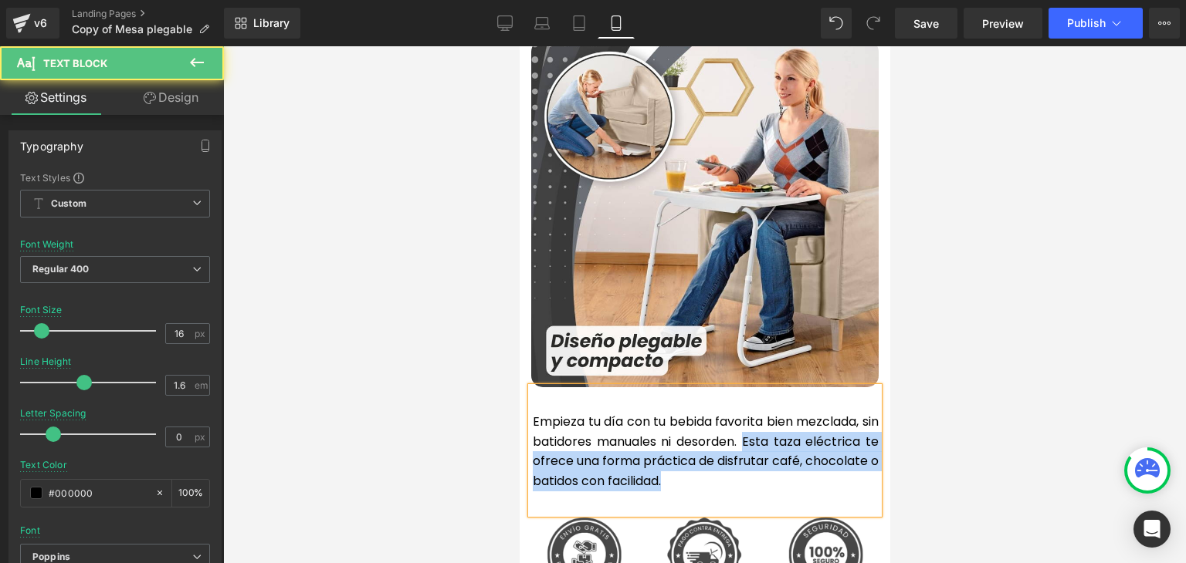
drag, startPoint x: 760, startPoint y: 445, endPoint x: 756, endPoint y: 412, distance: 33.4
click at [756, 412] on p "Empieza tu día con tu bebida favorita bien mezclada, sin batidores manuales ni …" at bounding box center [705, 451] width 346 height 79
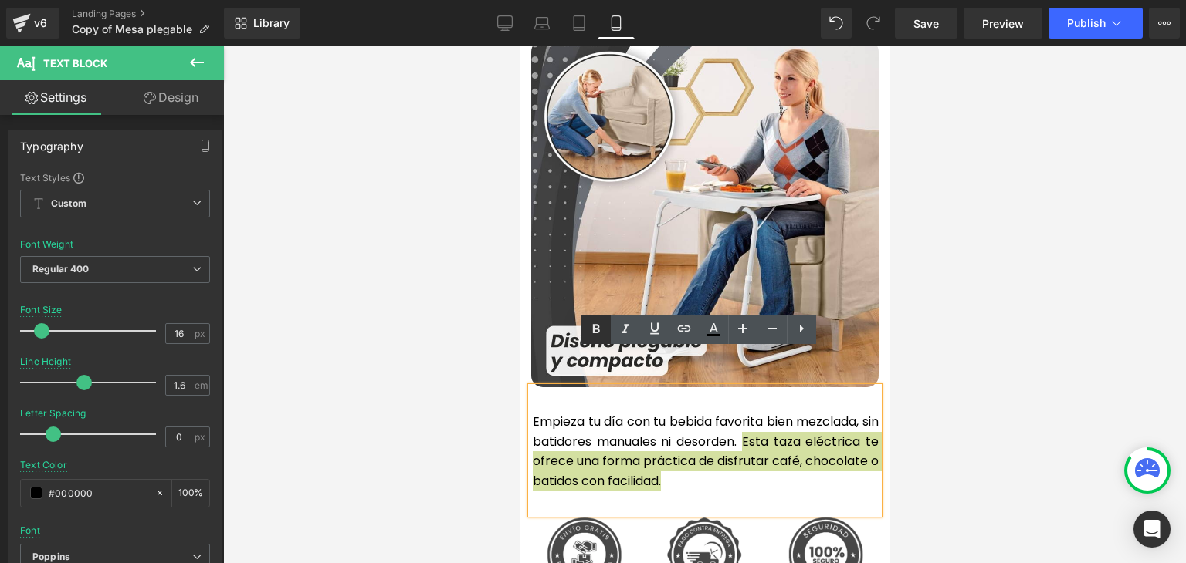
click at [593, 327] on icon at bounding box center [596, 329] width 7 height 9
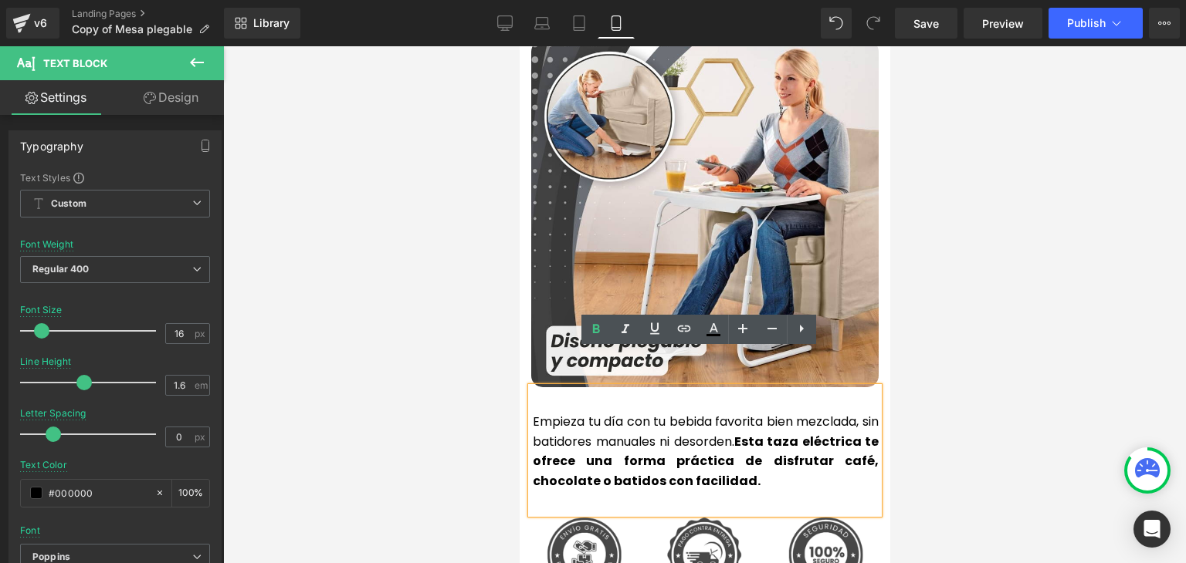
click at [1078, 282] on div at bounding box center [704, 304] width 963 height 517
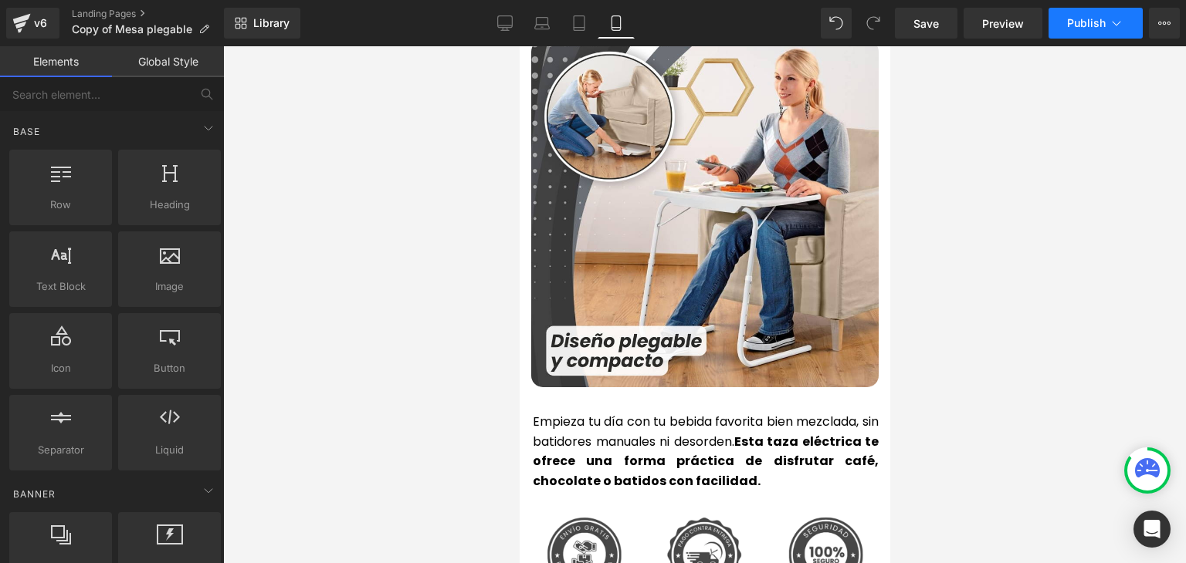
click at [1070, 19] on span "Publish" at bounding box center [1086, 23] width 39 height 12
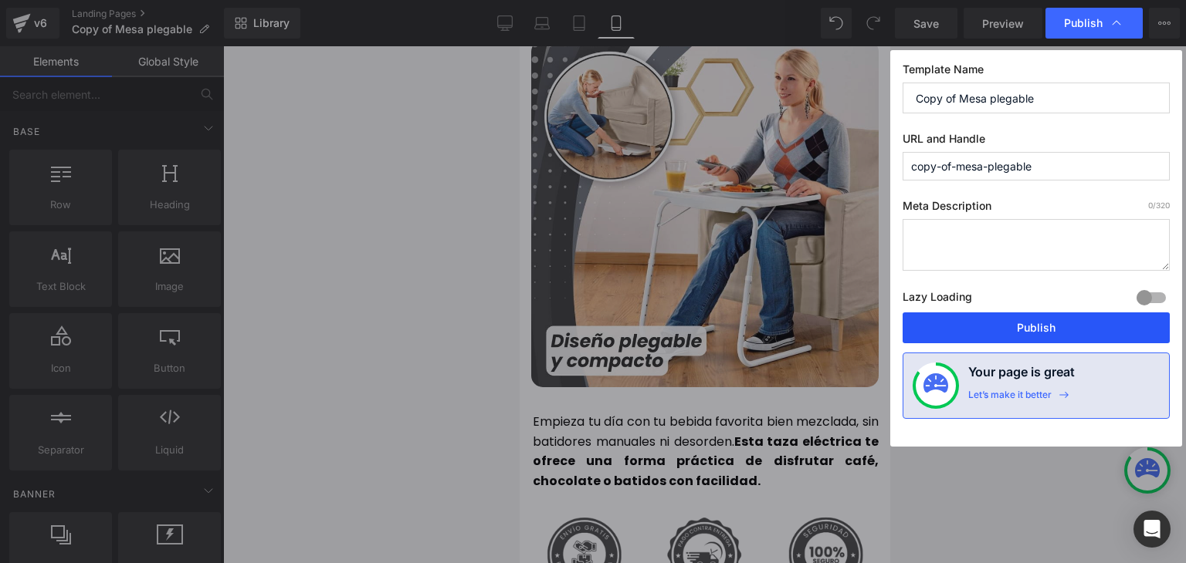
click at [1031, 328] on button "Publish" at bounding box center [1035, 328] width 267 height 31
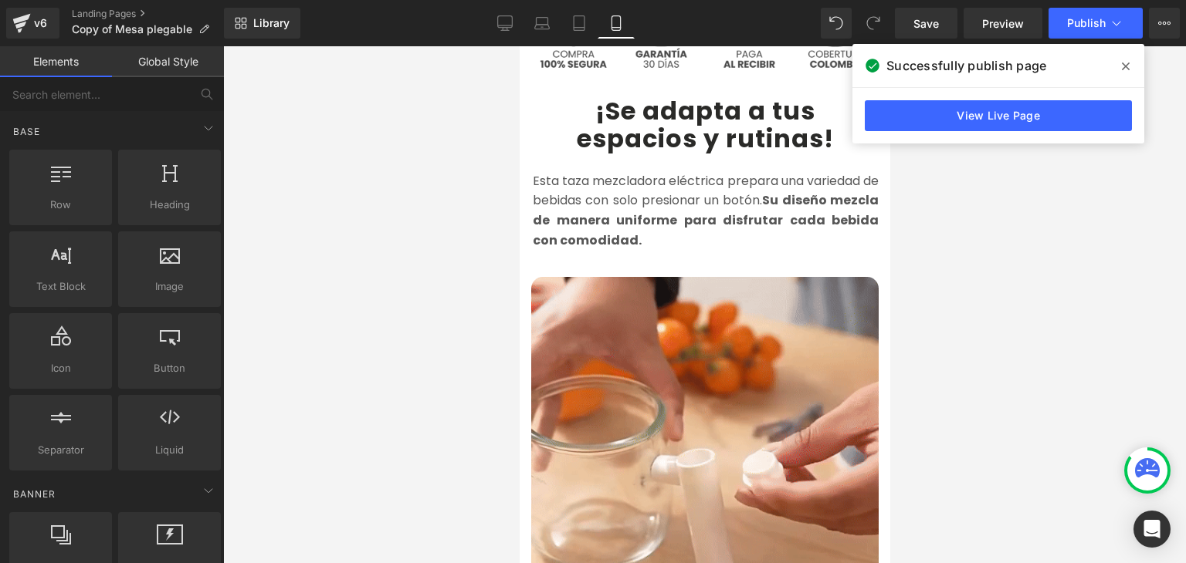
scroll to position [618, 0]
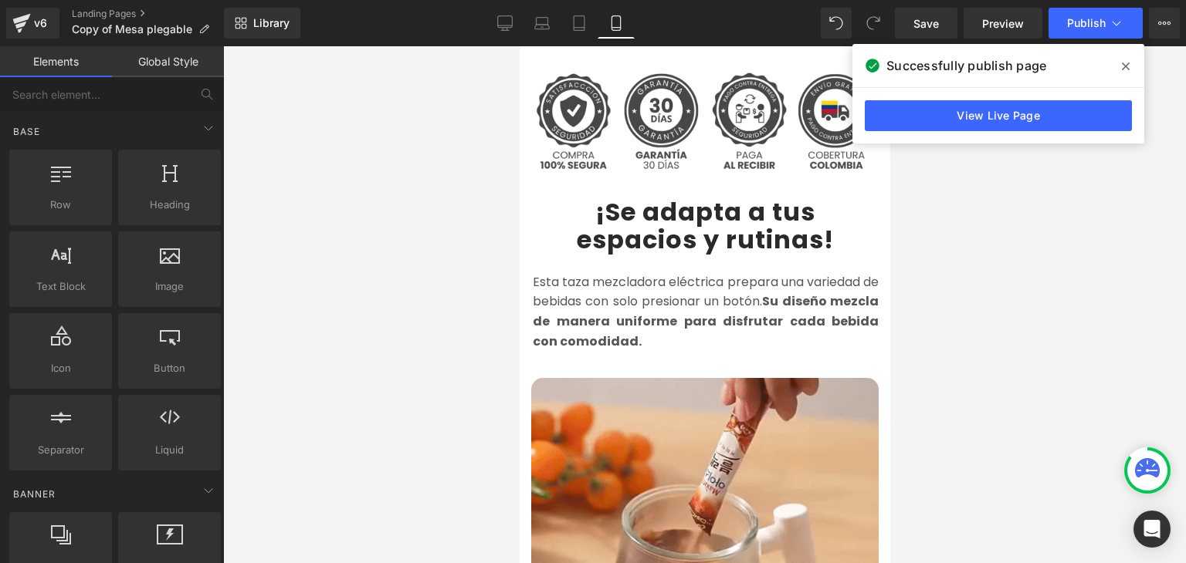
click at [1122, 67] on icon at bounding box center [1126, 66] width 8 height 12
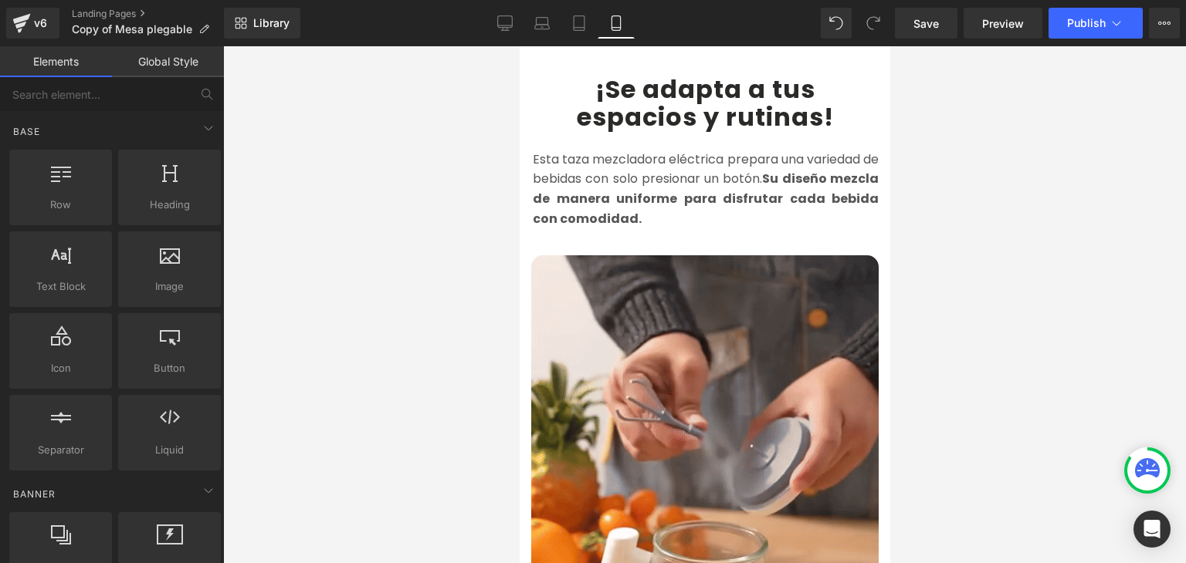
scroll to position [1003, 0]
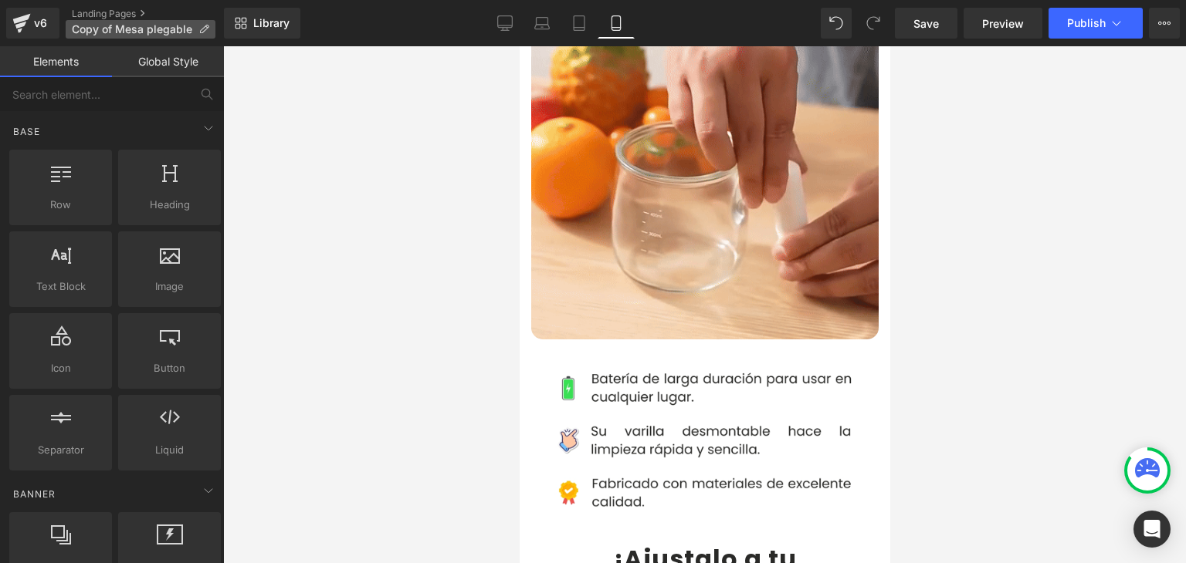
click at [201, 30] on icon at bounding box center [203, 29] width 11 height 11
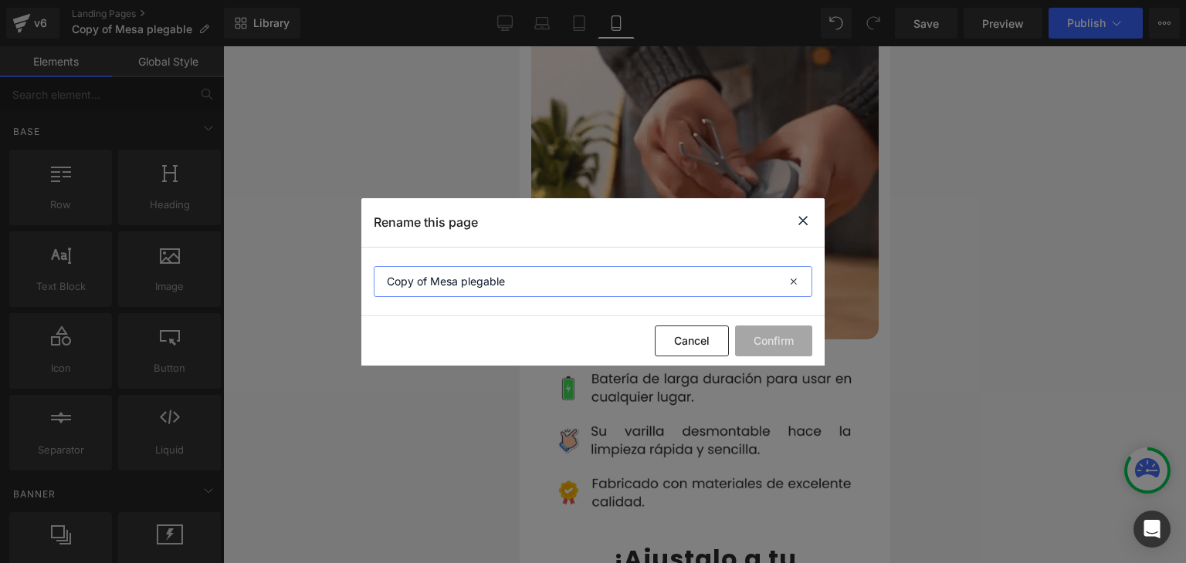
click at [454, 285] on input "Copy of Mesa plegable" at bounding box center [593, 281] width 438 height 31
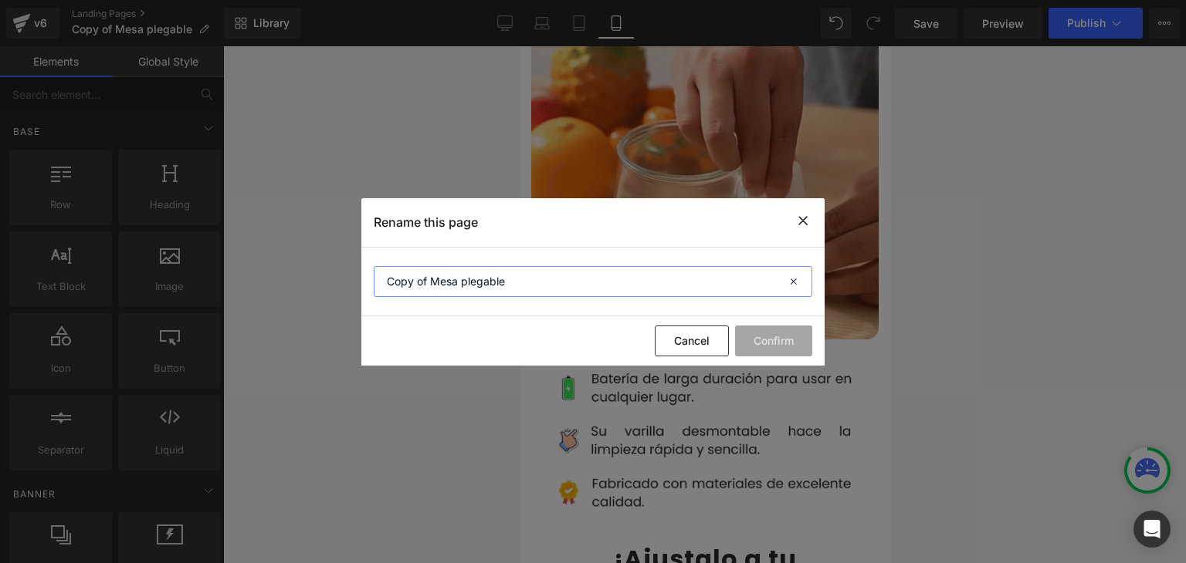
click at [454, 285] on input "Copy of Mesa plegable" at bounding box center [593, 281] width 438 height 31
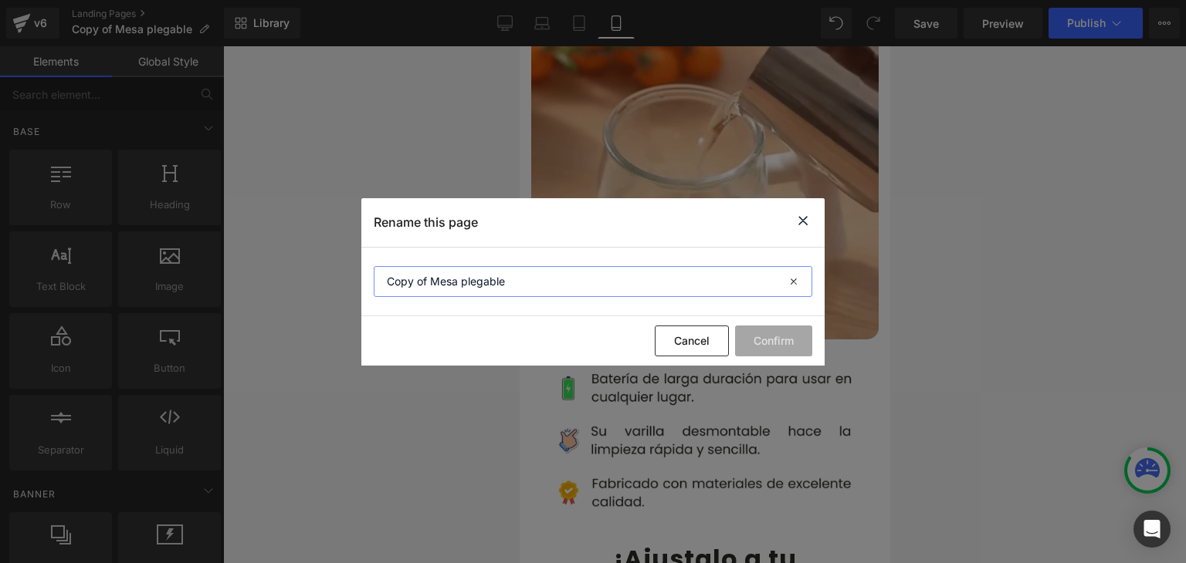
click at [454, 285] on input "Copy of Mesa plegable" at bounding box center [593, 281] width 438 height 31
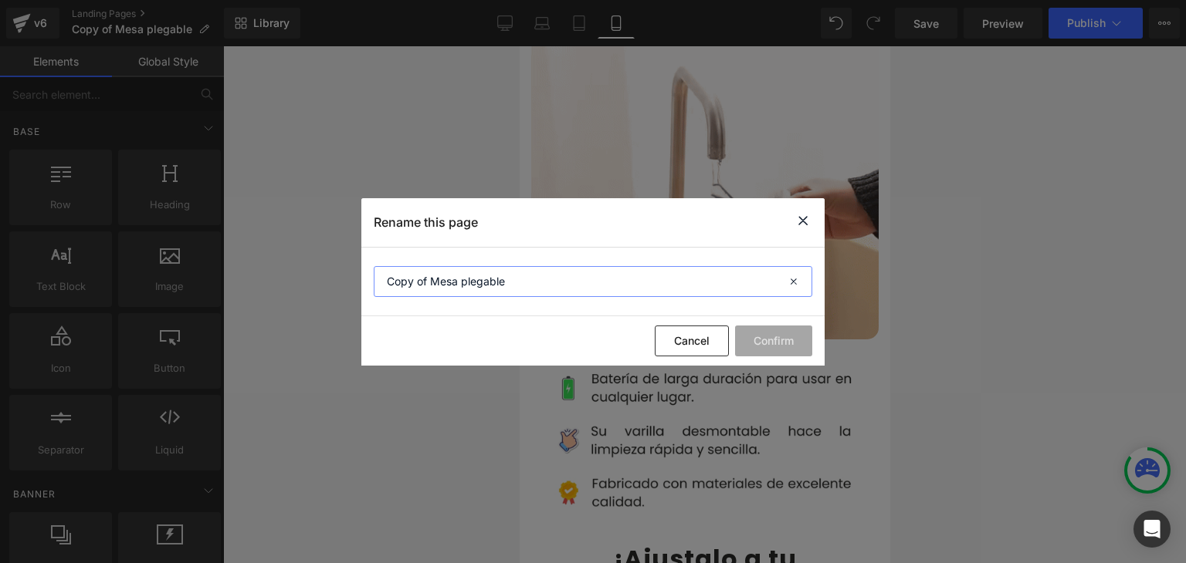
paste input "Taza mezcladora"
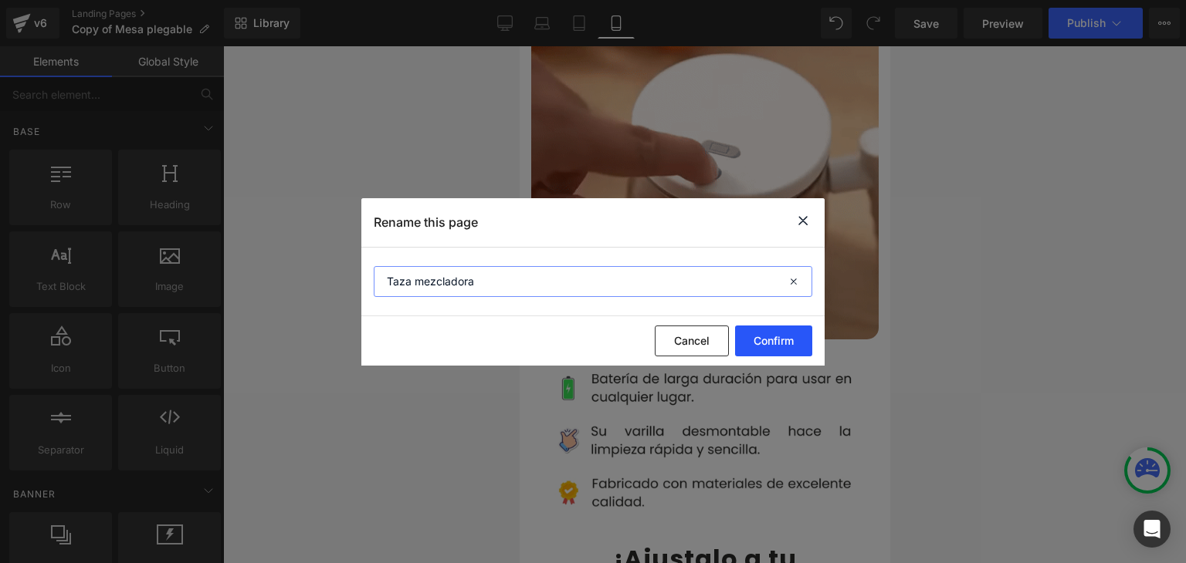
type input "Taza mezcladora"
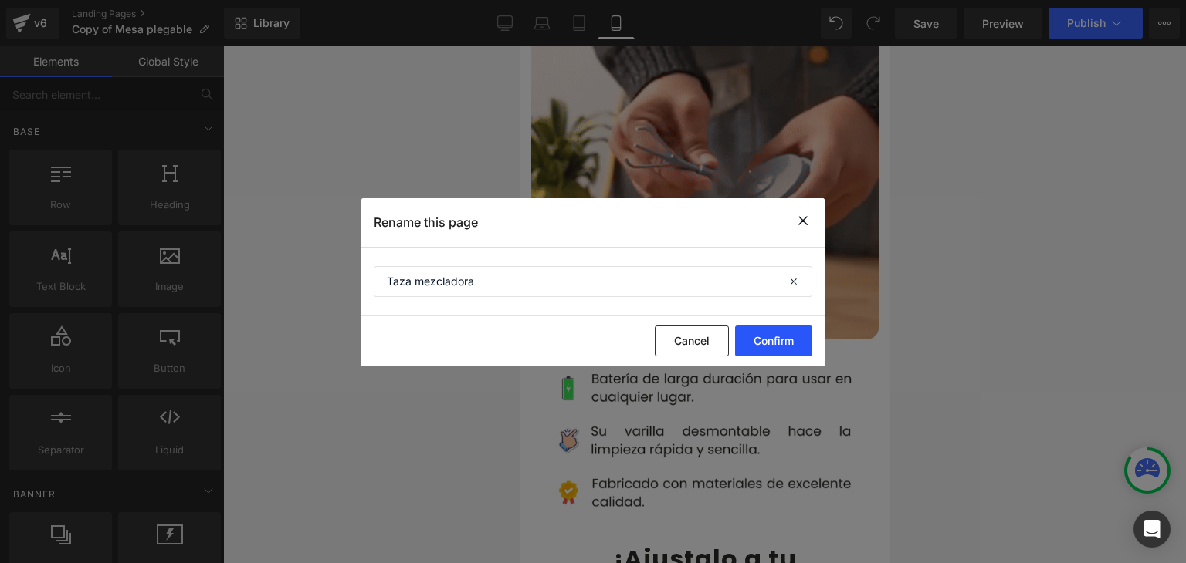
click at [780, 347] on button "Confirm" at bounding box center [773, 341] width 77 height 31
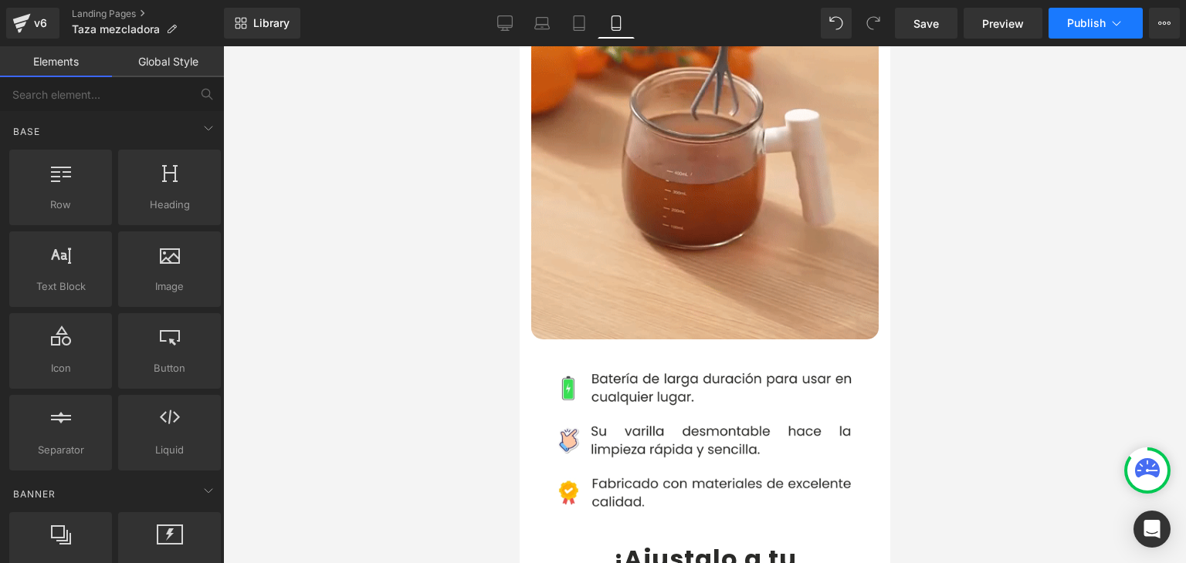
click at [1094, 25] on span "Publish" at bounding box center [1086, 23] width 39 height 12
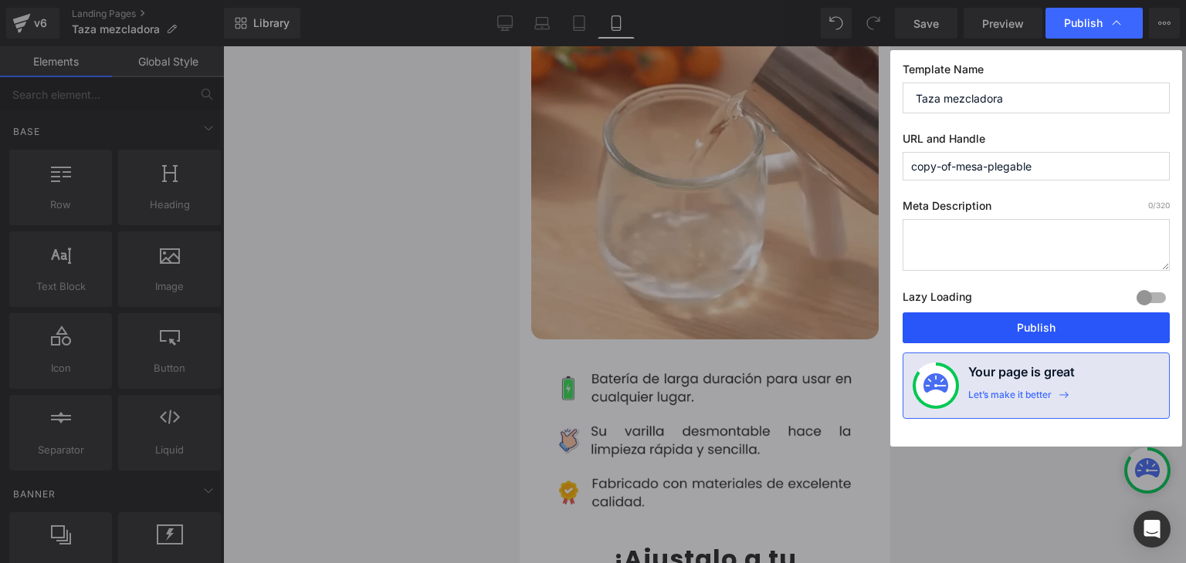
click at [1044, 325] on button "Publish" at bounding box center [1035, 328] width 267 height 31
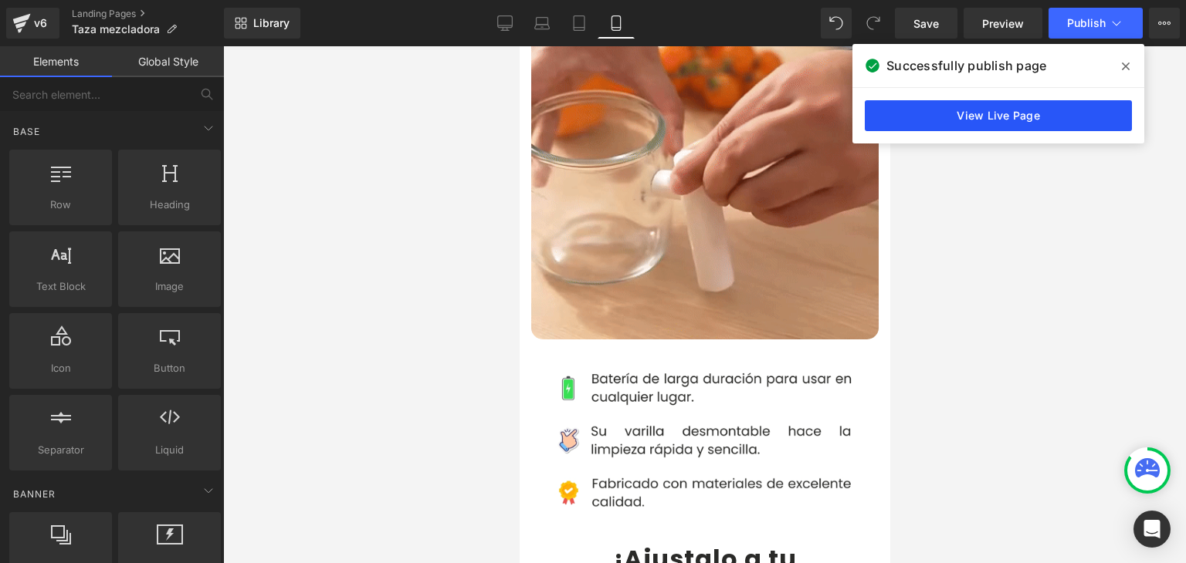
click at [976, 120] on link "View Live Page" at bounding box center [998, 115] width 267 height 31
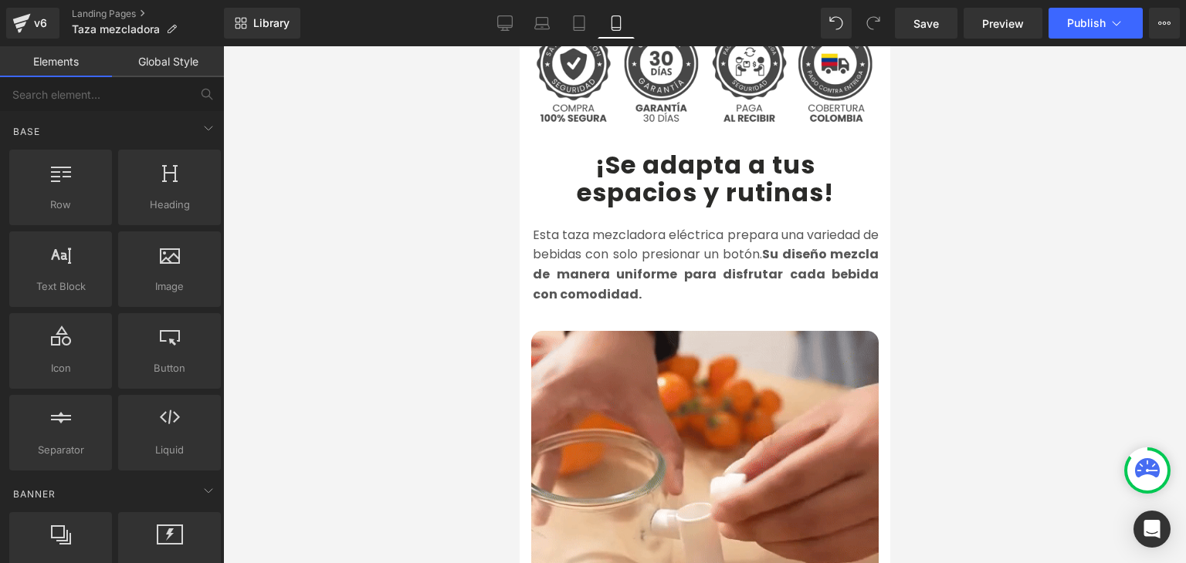
scroll to position [618, 0]
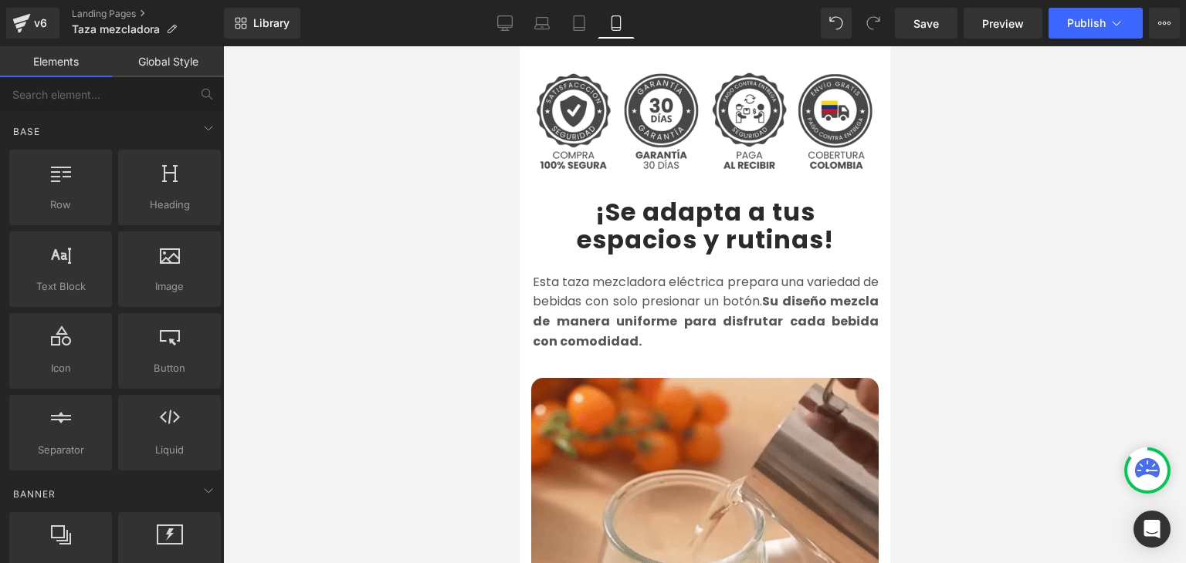
click at [640, 195] on b "¡Se adapta a tus" at bounding box center [704, 212] width 220 height 35
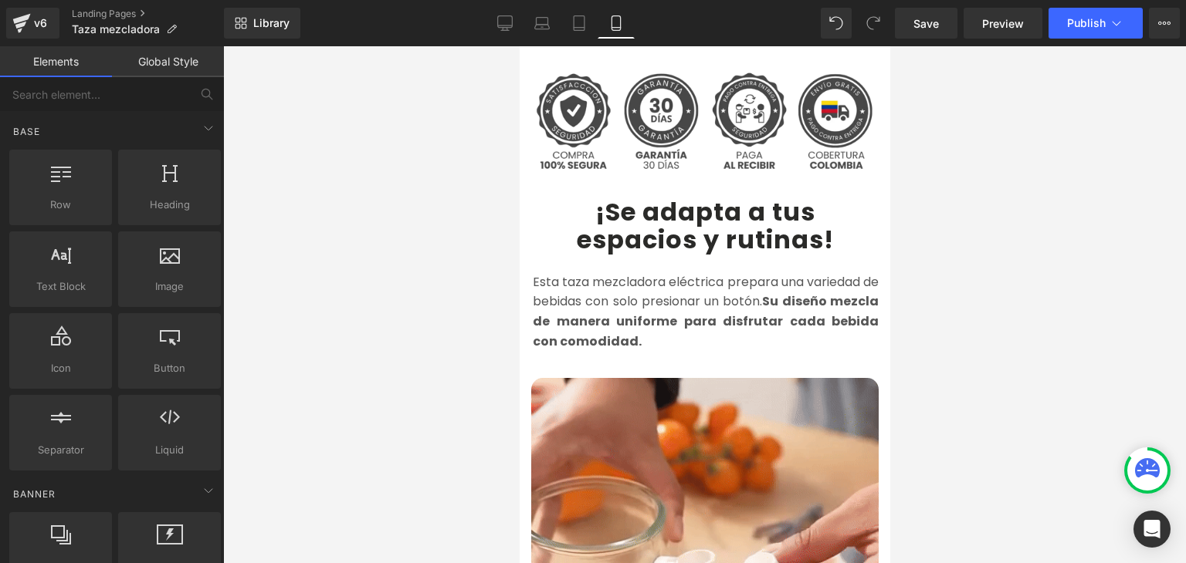
click at [604, 195] on b "¡Se adapta a tus" at bounding box center [704, 212] width 220 height 35
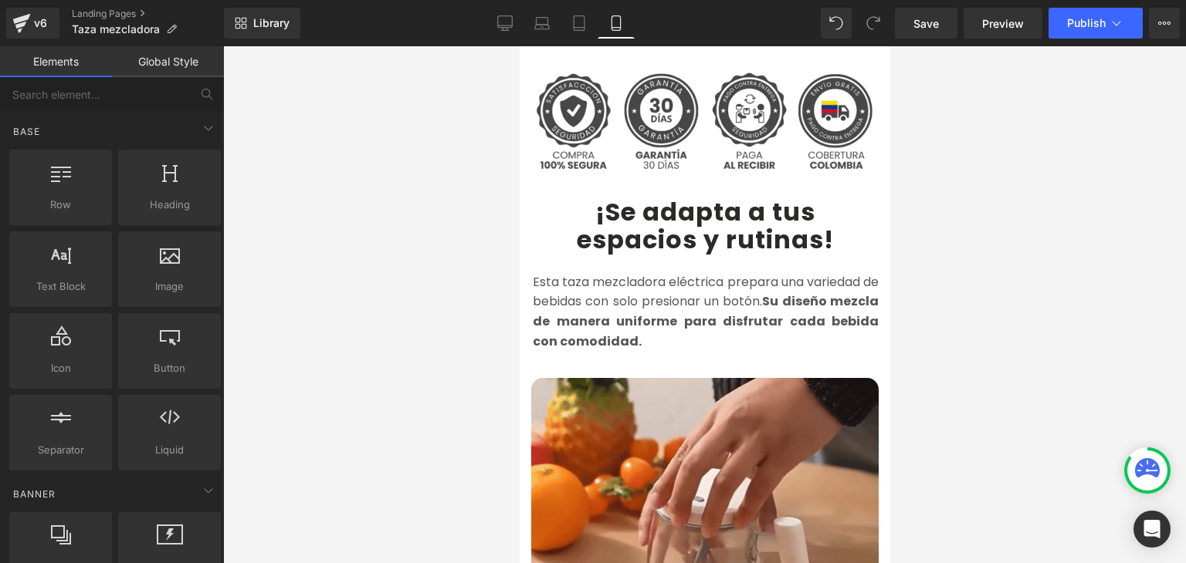
click at [597, 195] on b "¡Se adapta a tus" at bounding box center [704, 212] width 220 height 35
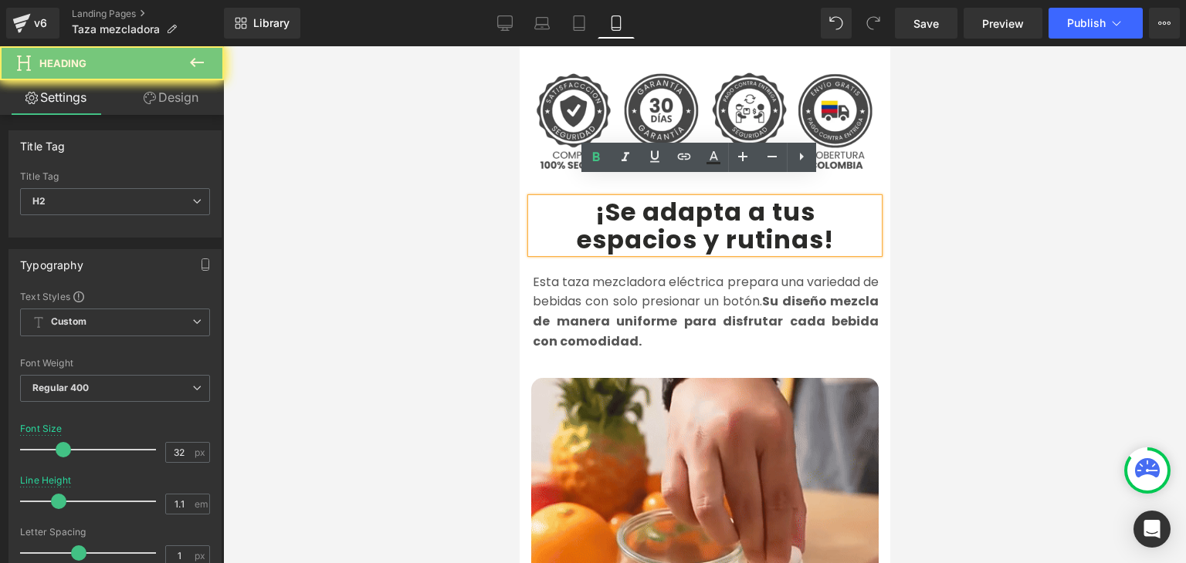
drag, startPoint x: 609, startPoint y: 195, endPoint x: 817, endPoint y: 220, distance: 209.1
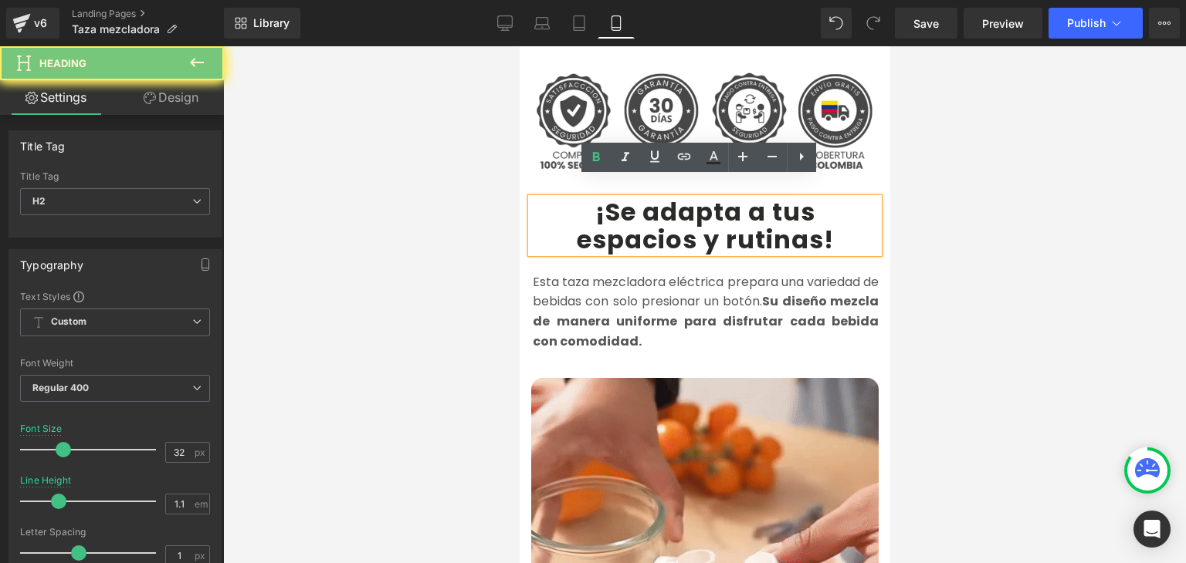
click at [817, 220] on div "¡Se adapta a tus espacios y rutinas !" at bounding box center [703, 225] width 347 height 54
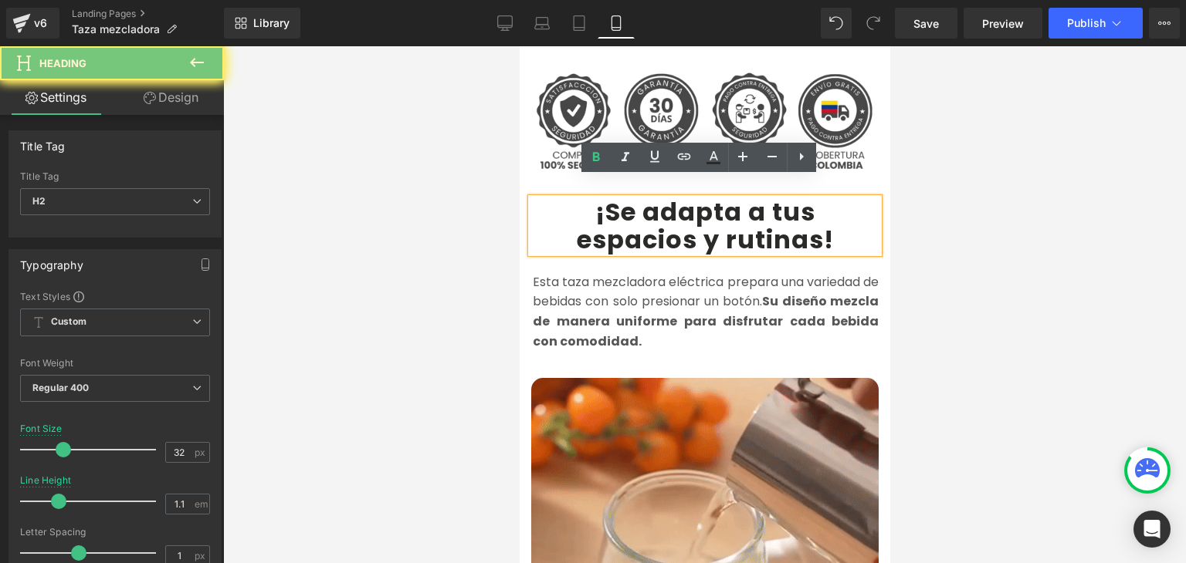
paste div
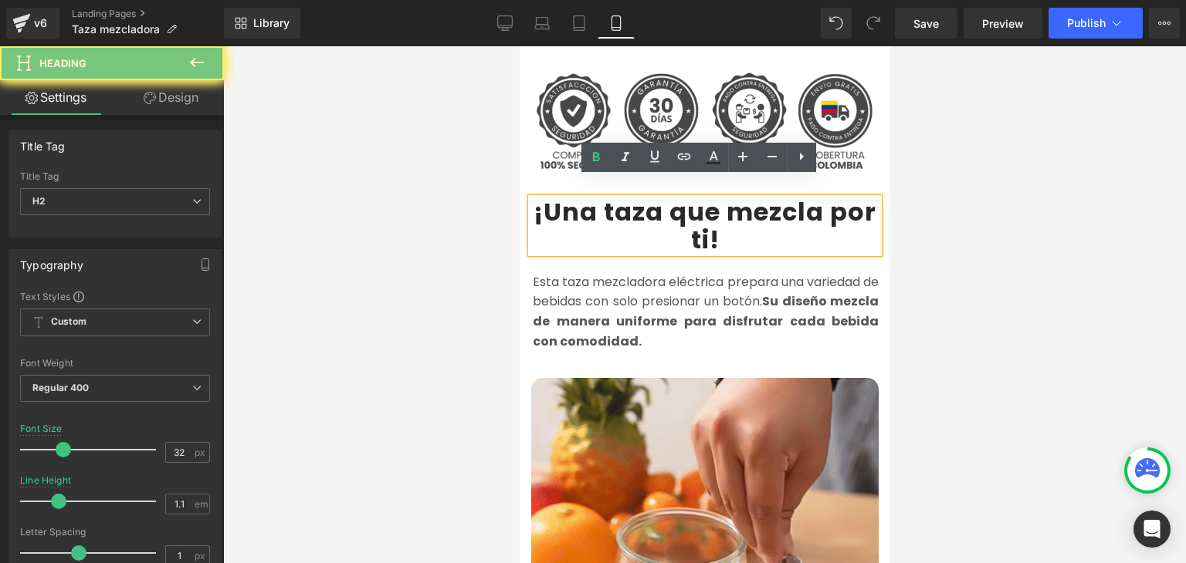
click at [721, 195] on b "¡Una taza que mezcla por ti" at bounding box center [704, 226] width 343 height 62
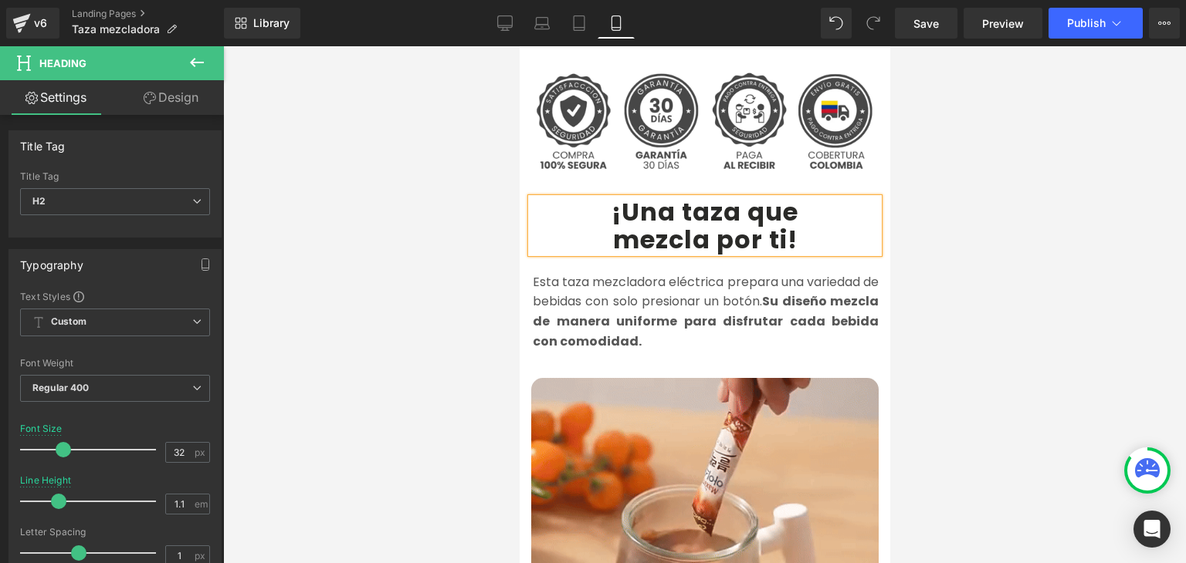
click at [963, 203] on div at bounding box center [704, 304] width 963 height 517
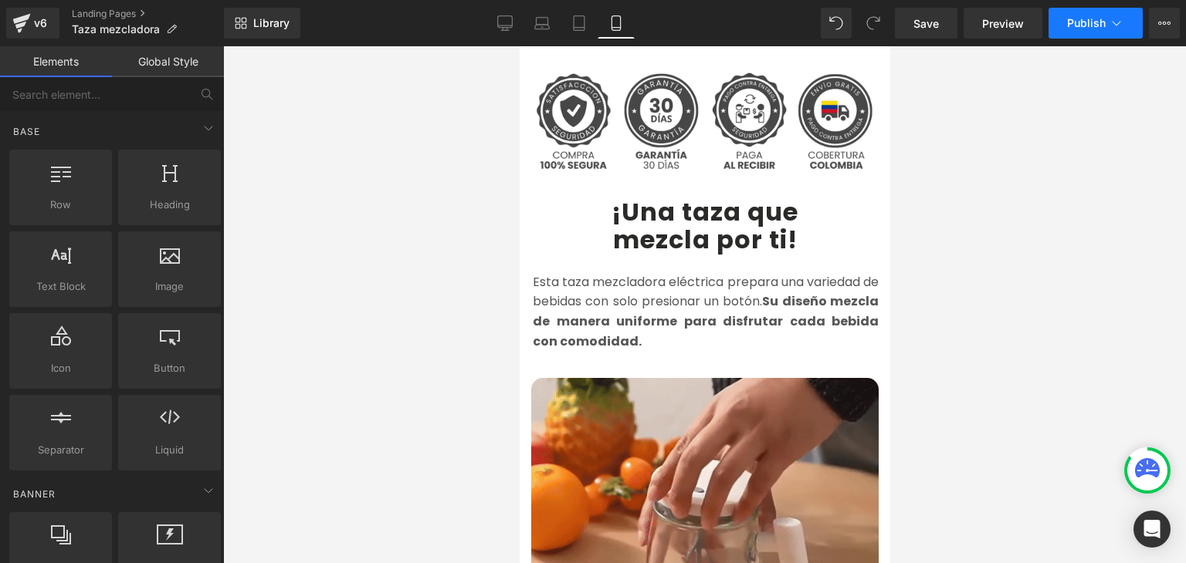
click at [1087, 26] on span "Publish" at bounding box center [1086, 23] width 39 height 12
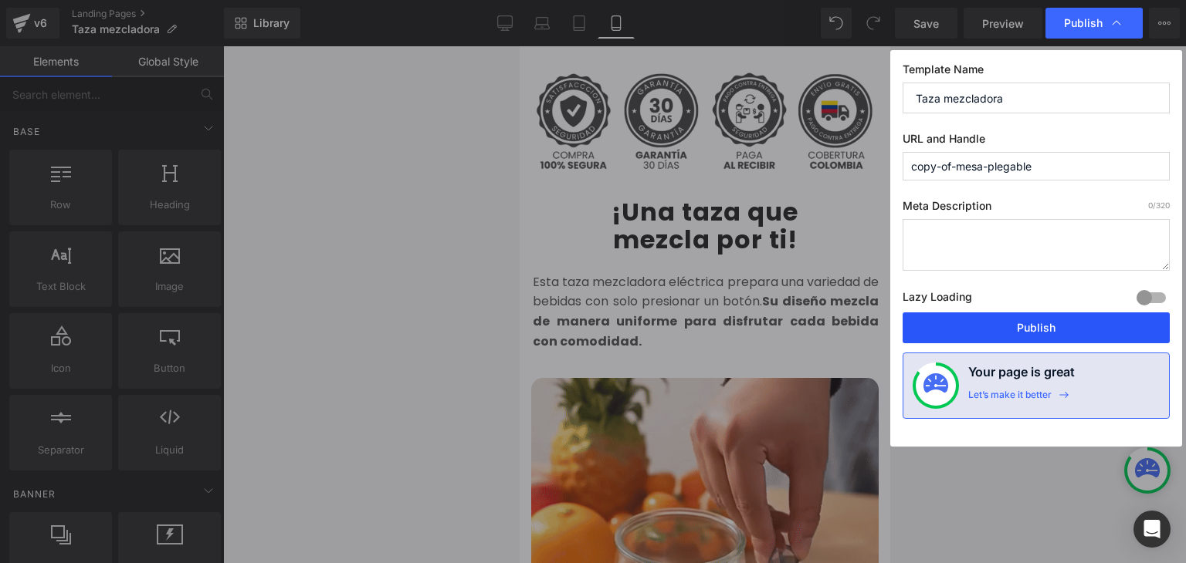
click at [1047, 331] on button "Publish" at bounding box center [1035, 328] width 267 height 31
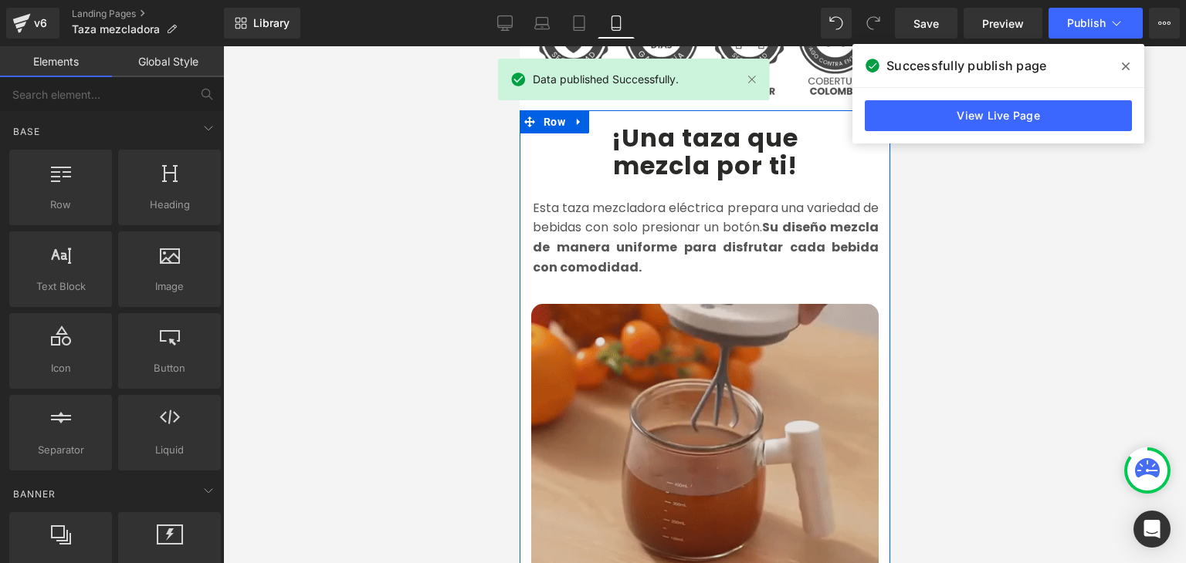
scroll to position [1235, 0]
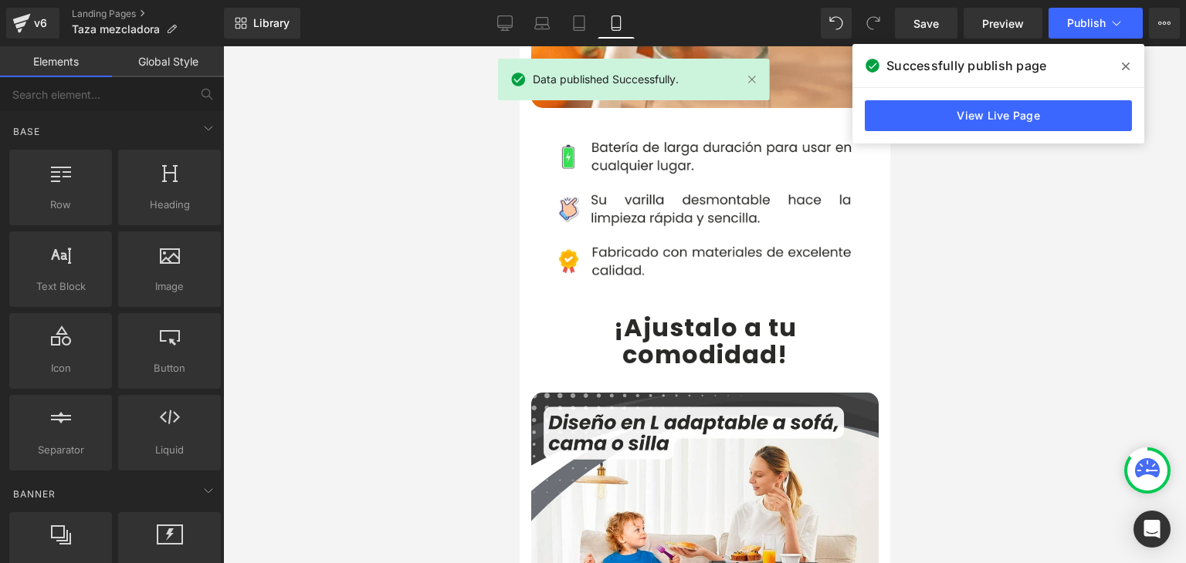
click at [634, 311] on b "¡Ajustalo a tu comodidad" at bounding box center [704, 341] width 183 height 62
